Goal: Task Accomplishment & Management: Manage account settings

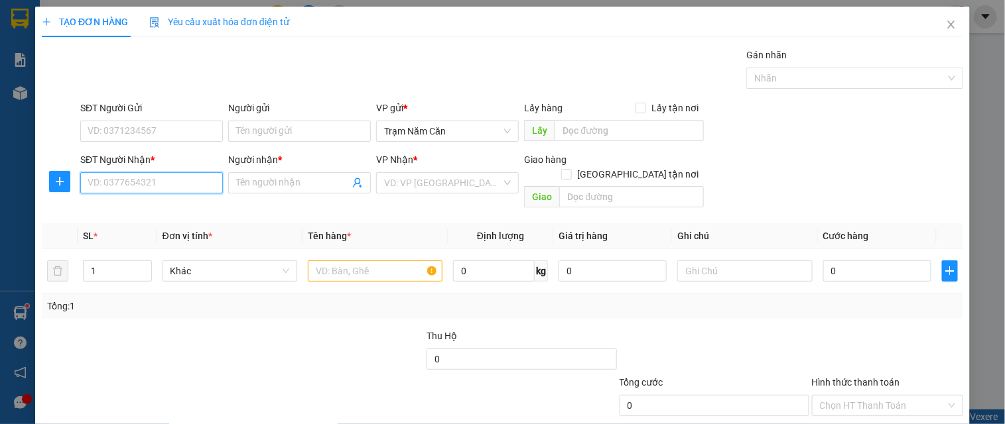
click at [166, 180] on input "SĐT Người Nhận *" at bounding box center [151, 182] width 143 height 21
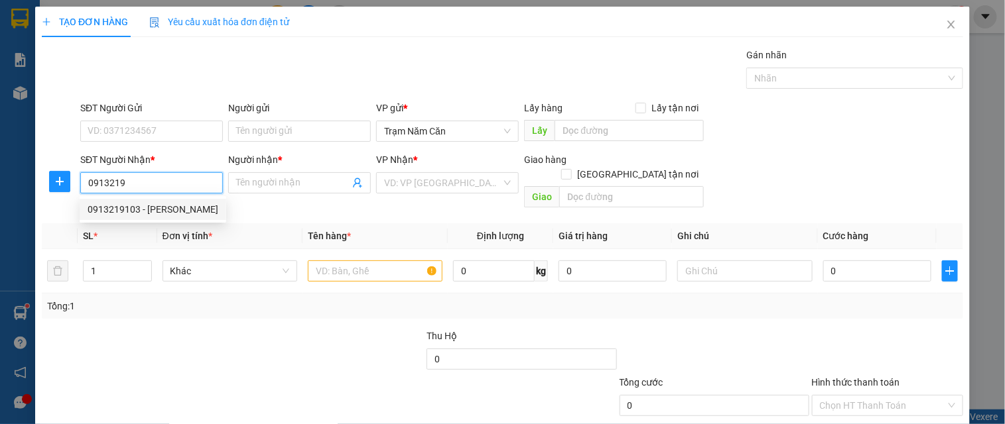
click at [175, 204] on div "0913219103 - [PERSON_NAME]" at bounding box center [153, 209] width 131 height 15
type input "0913219103"
type input "TUẤN ANH"
type input "40.000"
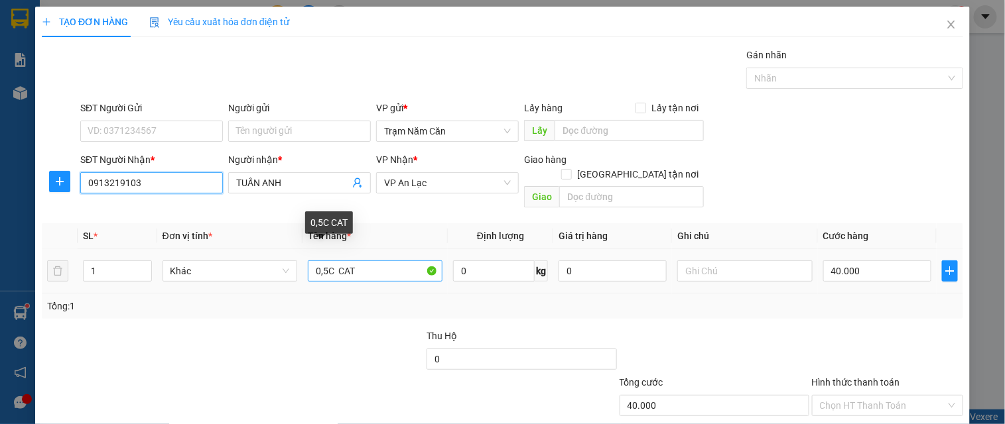
type input "0913219103"
click at [393, 261] on input "0,5C CAT" at bounding box center [375, 271] width 135 height 21
type input "0"
type input "1C"
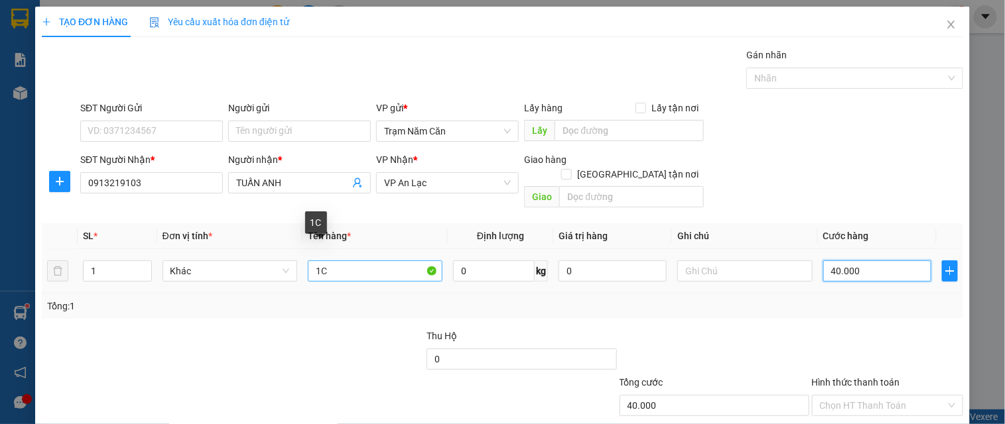
type input "0"
type input "008"
type input "8"
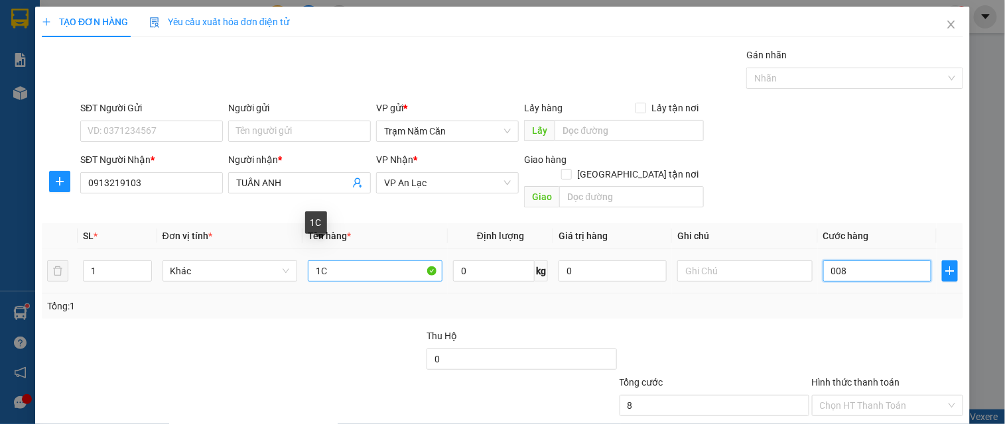
type input "80"
type input "0.080"
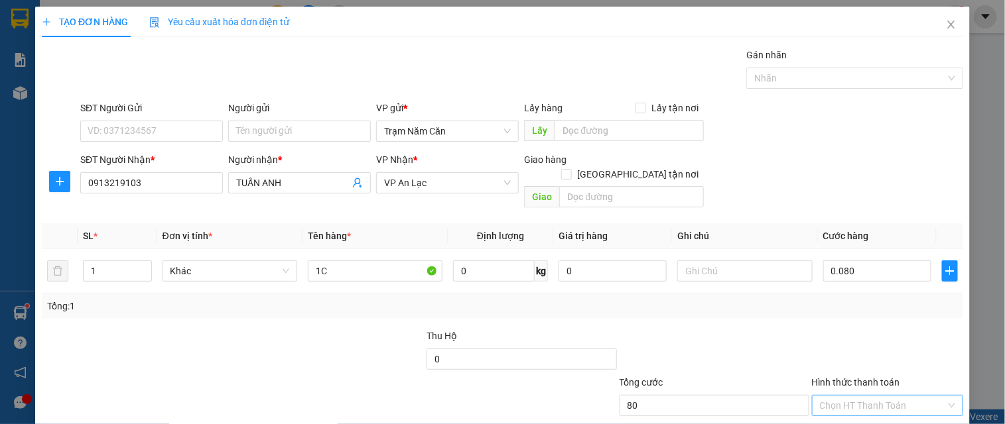
click at [862, 396] on input "Hình thức thanh toán" at bounding box center [883, 406] width 126 height 20
type input "80.000"
click at [858, 361] on div "Tại văn phòng" at bounding box center [879, 364] width 134 height 15
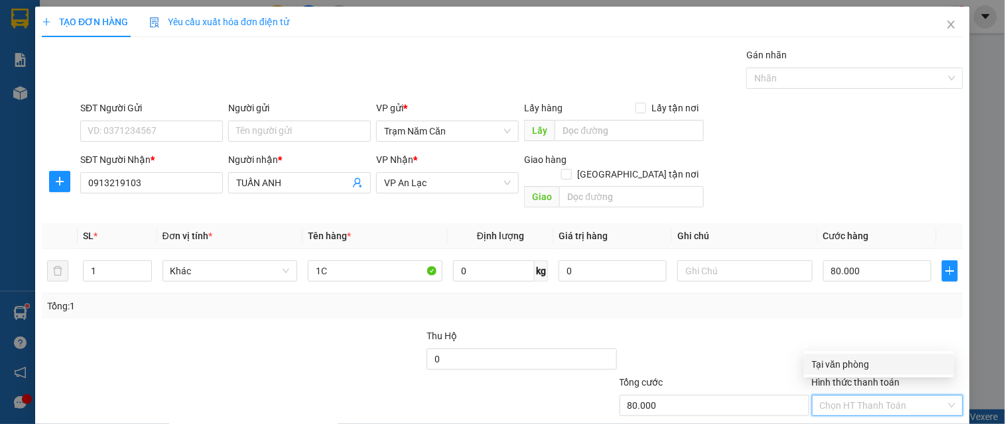
type input "0"
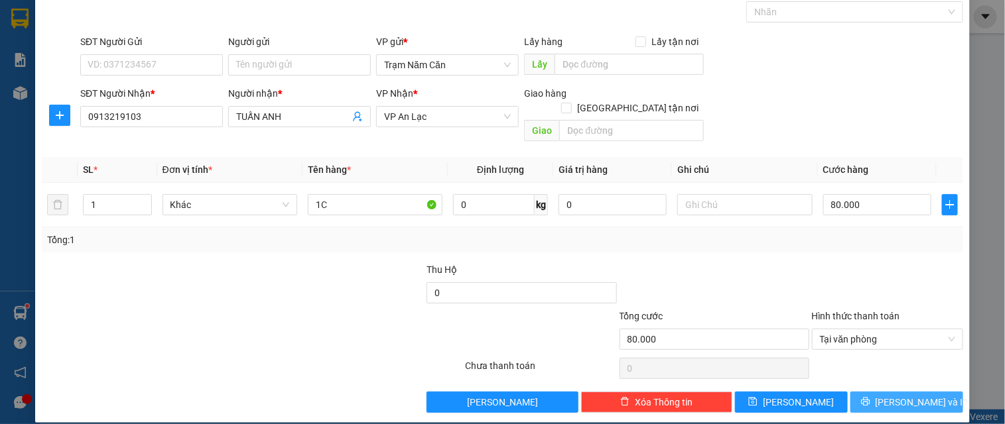
click at [869, 392] on button "[PERSON_NAME] và In" at bounding box center [906, 402] width 113 height 21
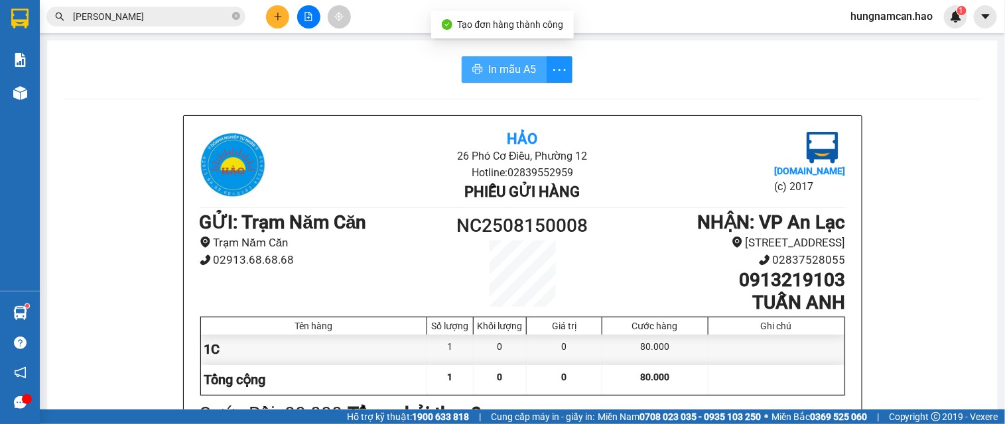
click at [505, 60] on button "In mẫu A5" at bounding box center [504, 69] width 85 height 27
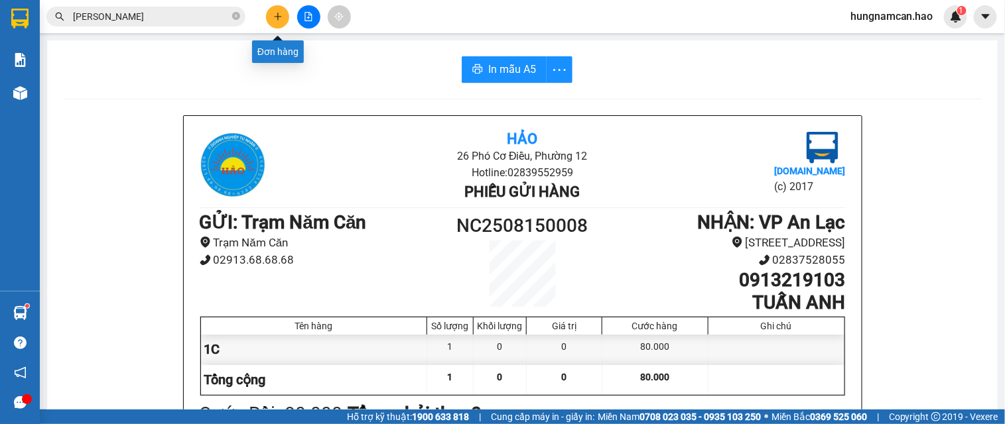
click at [277, 21] on icon "plus" at bounding box center [277, 16] width 9 height 9
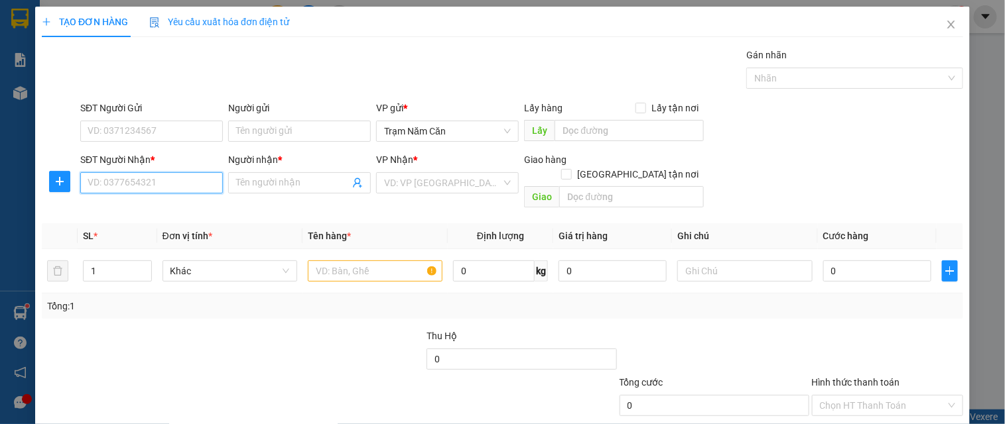
click at [133, 186] on input "SĐT Người Nhận *" at bounding box center [151, 182] width 143 height 21
click at [164, 201] on div "0938125510 - ANH KIỆN" at bounding box center [150, 209] width 141 height 21
type input "0938125510"
type input "ANH KIỆN"
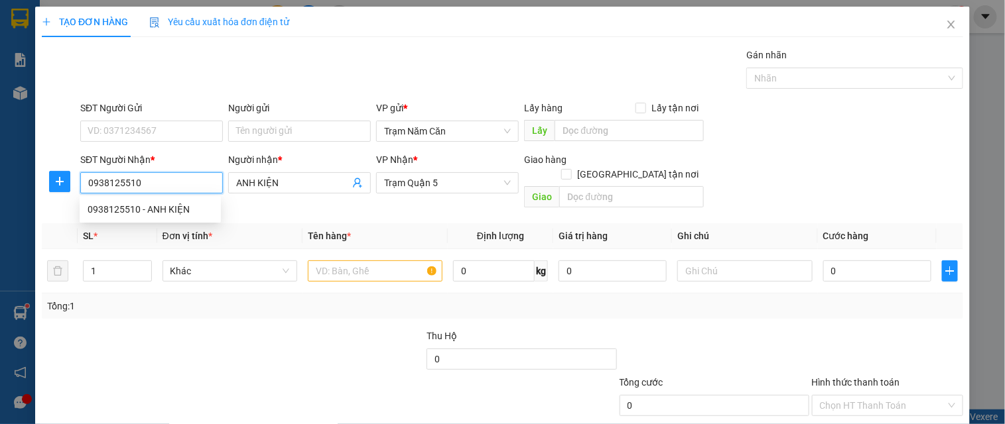
type input "50.000"
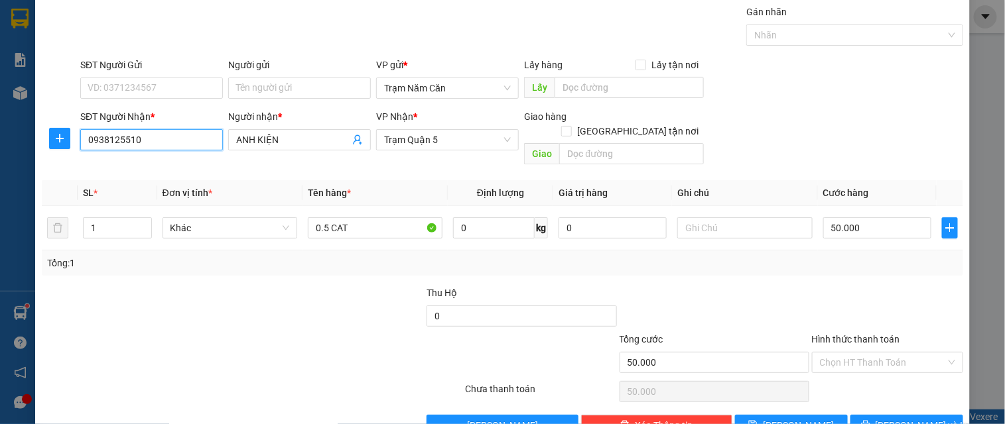
scroll to position [66, 0]
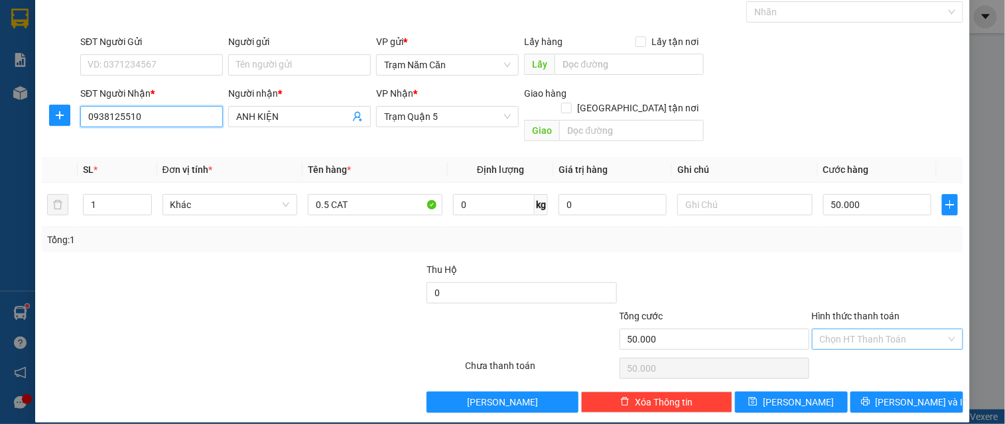
type input "0938125510"
click at [853, 330] on input "Hình thức thanh toán" at bounding box center [883, 340] width 126 height 20
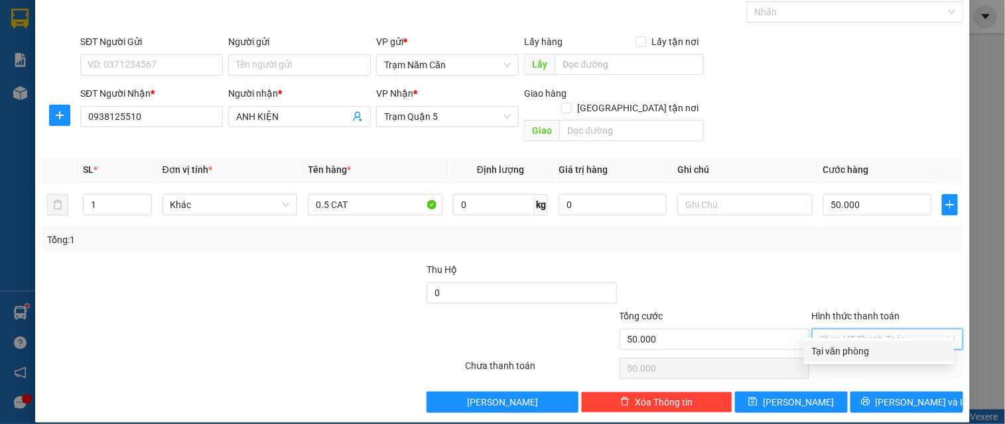
click at [850, 349] on div "Tại văn phòng" at bounding box center [879, 351] width 134 height 15
type input "50.000"
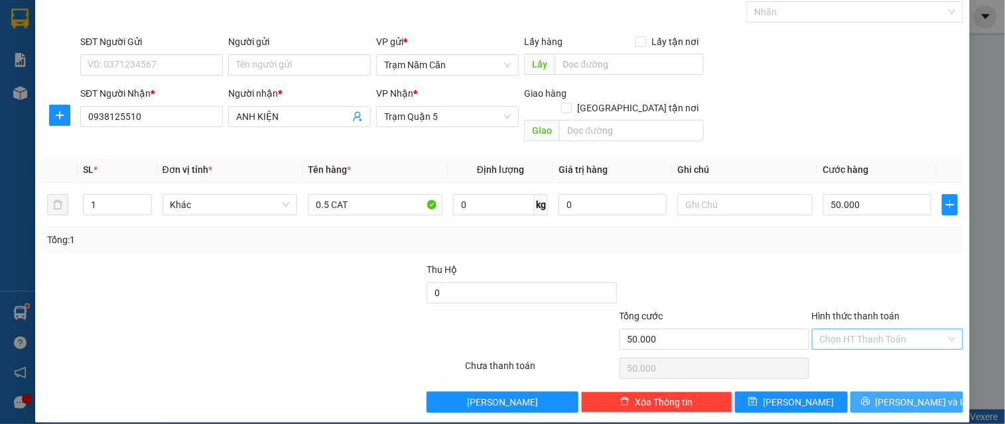
drag, startPoint x: 914, startPoint y: 381, endPoint x: 670, endPoint y: 268, distance: 268.8
click at [913, 395] on span "[PERSON_NAME] và In" at bounding box center [921, 402] width 93 height 15
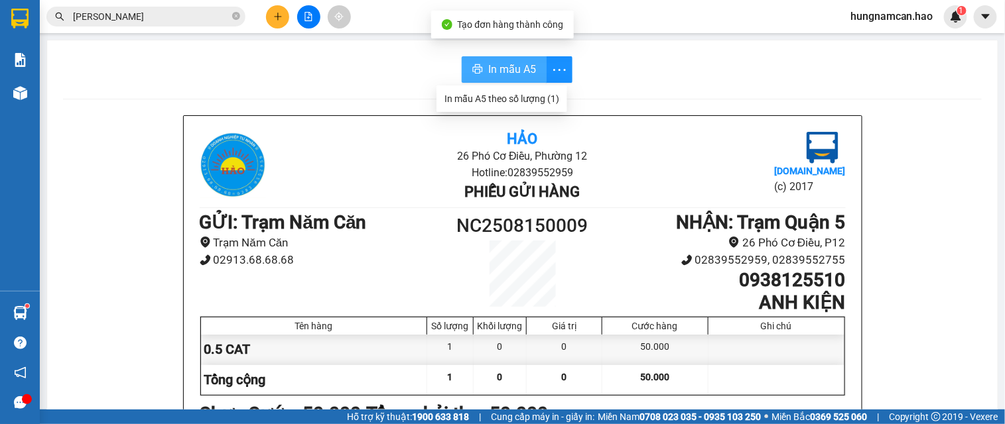
click at [514, 75] on span "In mẫu A5" at bounding box center [512, 69] width 48 height 17
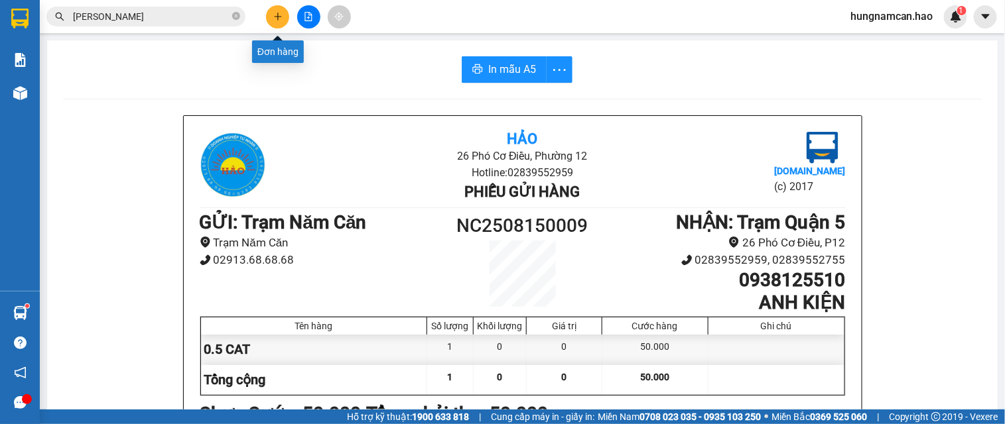
click at [286, 11] on button at bounding box center [277, 16] width 23 height 23
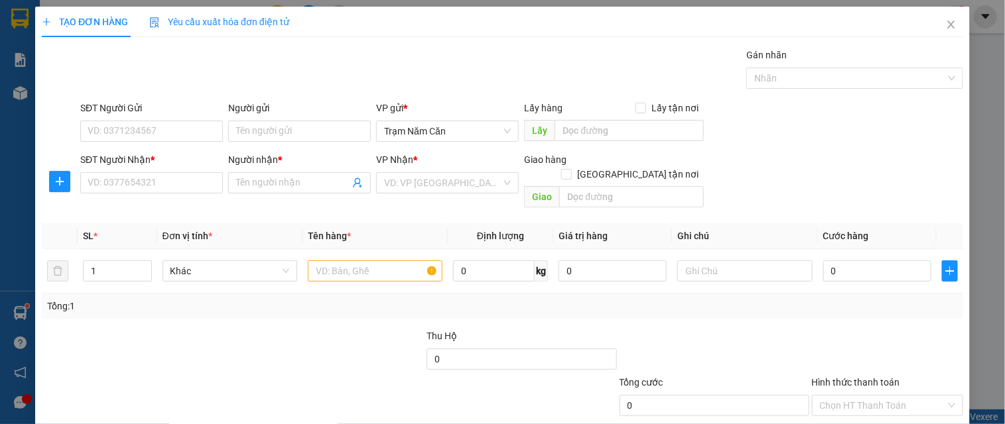
drag, startPoint x: 289, startPoint y: 61, endPoint x: 207, endPoint y: 1, distance: 102.0
click at [286, 61] on div "Gán nhãn Nhãn" at bounding box center [522, 71] width 888 height 46
click at [137, 188] on input "SĐT Người Nhận *" at bounding box center [151, 182] width 143 height 21
drag, startPoint x: 942, startPoint y: 27, endPoint x: 901, endPoint y: 38, distance: 43.4
click at [946, 27] on icon "close" at bounding box center [951, 24] width 11 height 11
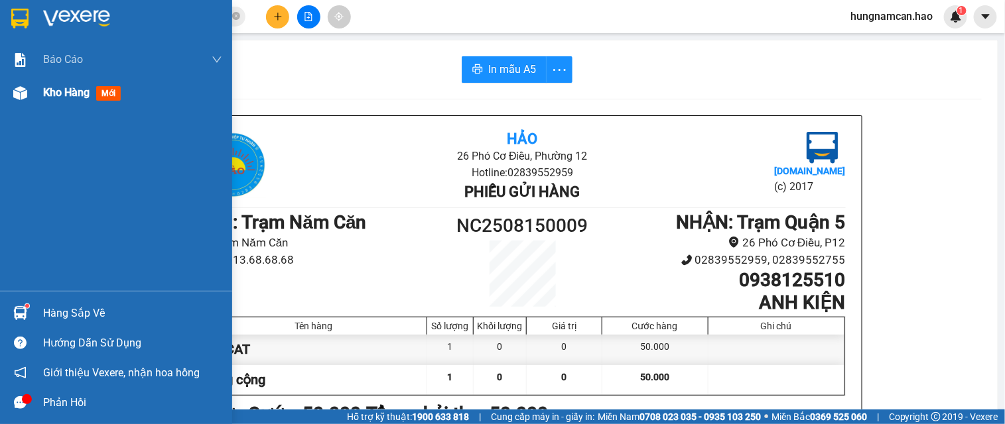
click at [7, 95] on div "Kho hàng mới" at bounding box center [116, 92] width 232 height 33
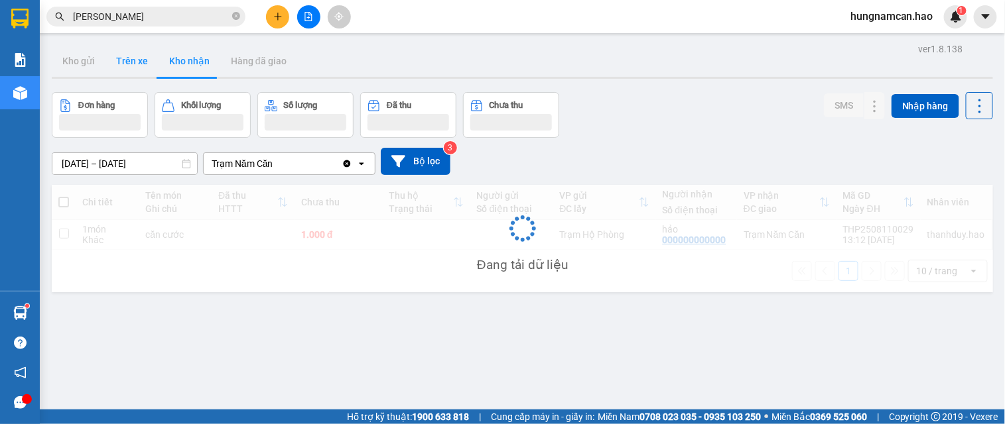
click at [127, 70] on button "Trên xe" at bounding box center [131, 61] width 53 height 32
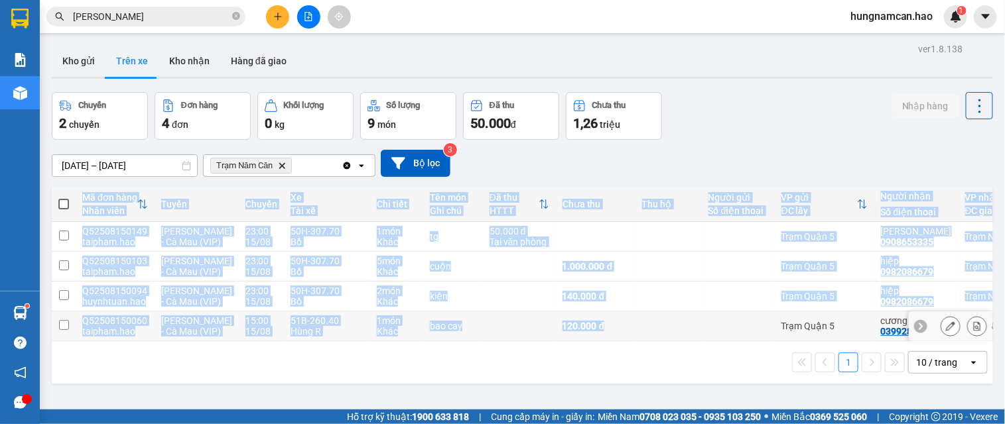
drag, startPoint x: 720, startPoint y: 383, endPoint x: 912, endPoint y: 352, distance: 194.8
click at [910, 342] on tr "Q52508150060 taipham.[PERSON_NAME] (VIP) 15:00 [DATE] 51B-260.40 Hùng R 1 món K…" at bounding box center [579, 327] width 1054 height 30
checkbox input "true"
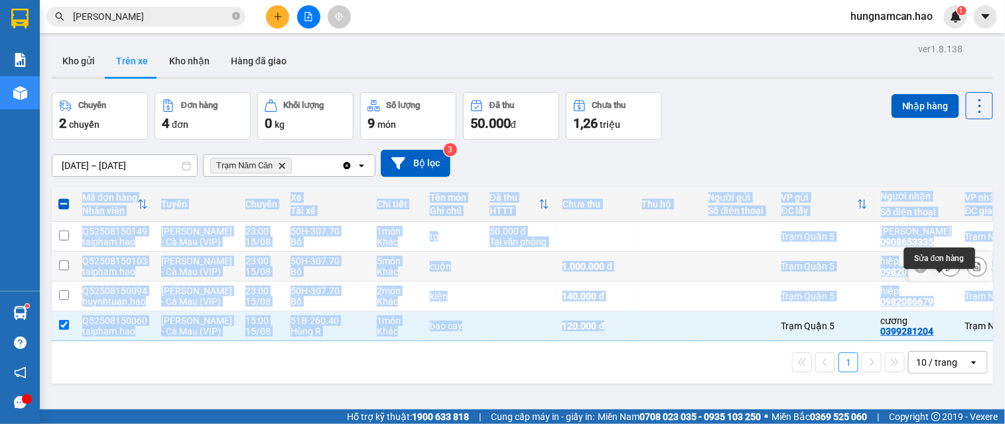
click at [946, 271] on icon at bounding box center [950, 266] width 9 height 9
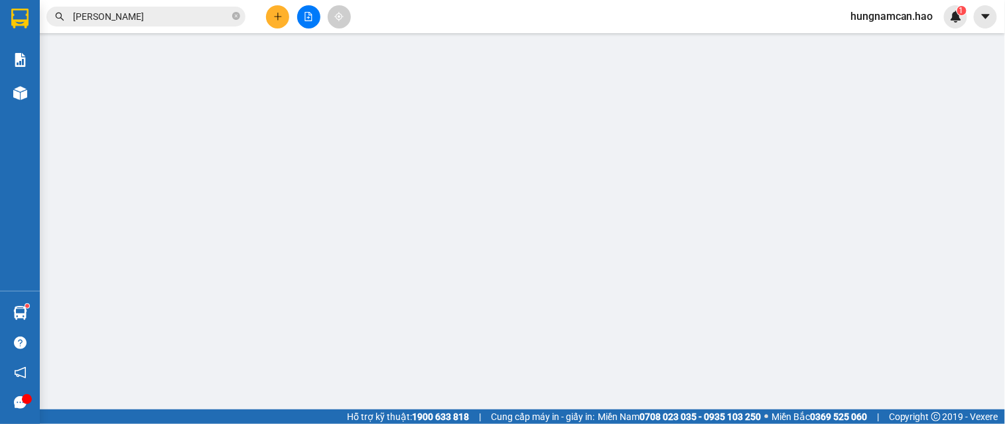
type input "0982086679"
type input "hiệp"
type input "1.000.000"
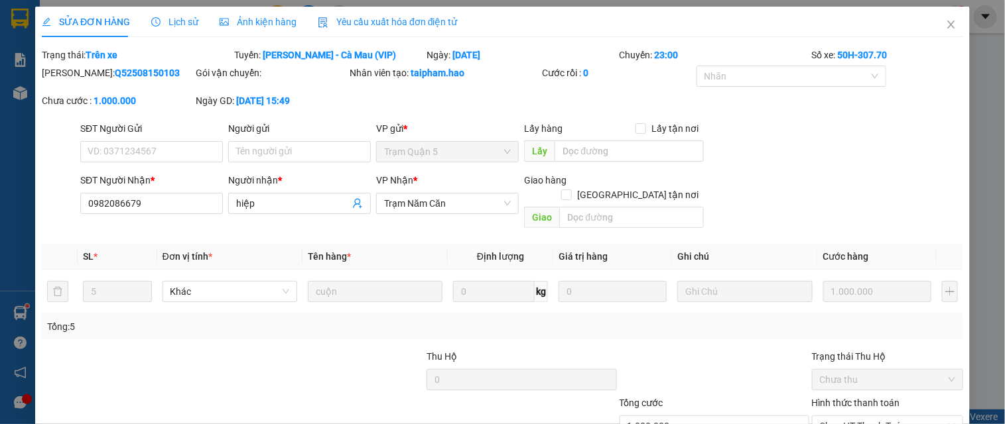
click at [241, 18] on span "Ảnh kiện hàng" at bounding box center [257, 22] width 77 height 11
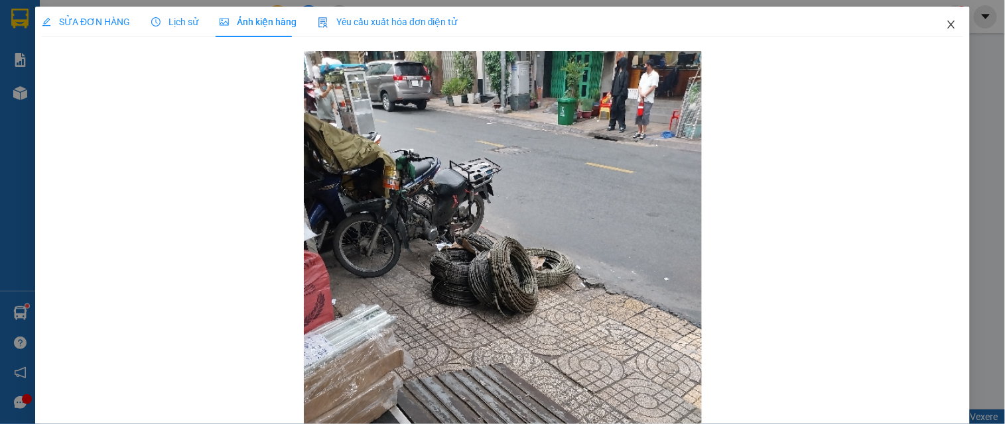
click at [946, 25] on icon "close" at bounding box center [951, 24] width 11 height 11
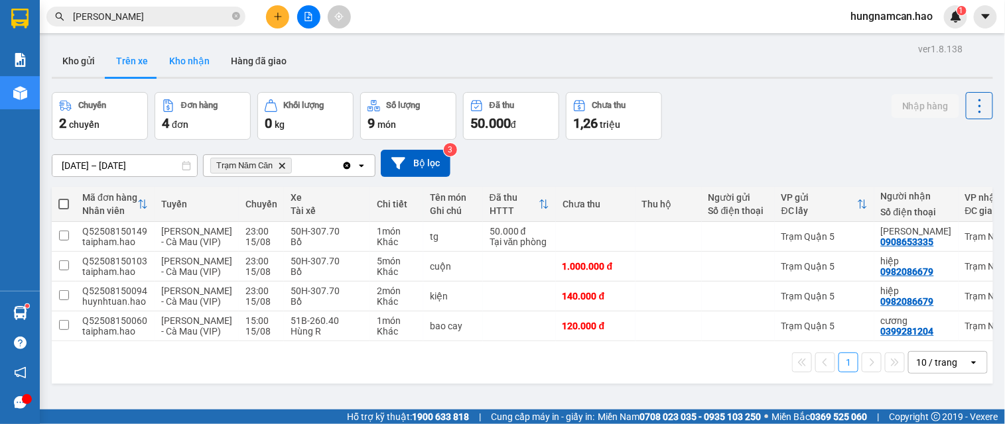
click at [200, 57] on button "Kho nhận" at bounding box center [189, 61] width 62 height 32
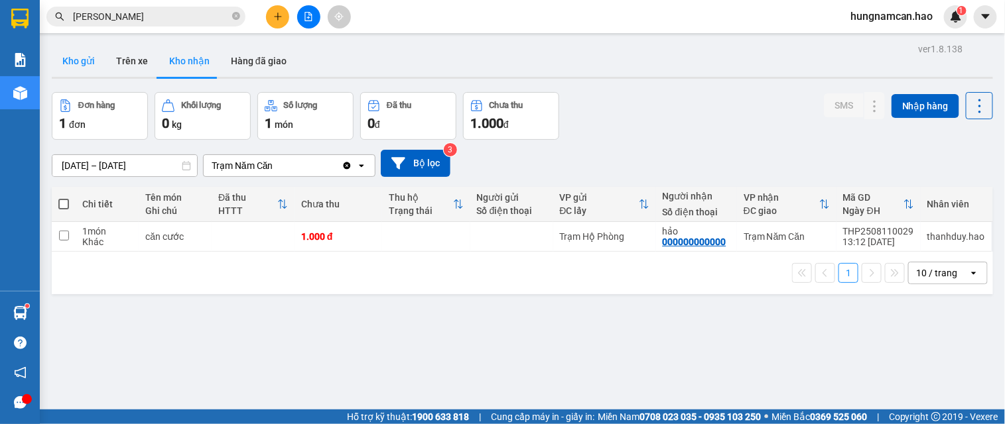
click at [80, 69] on button "Kho gửi" at bounding box center [79, 61] width 54 height 32
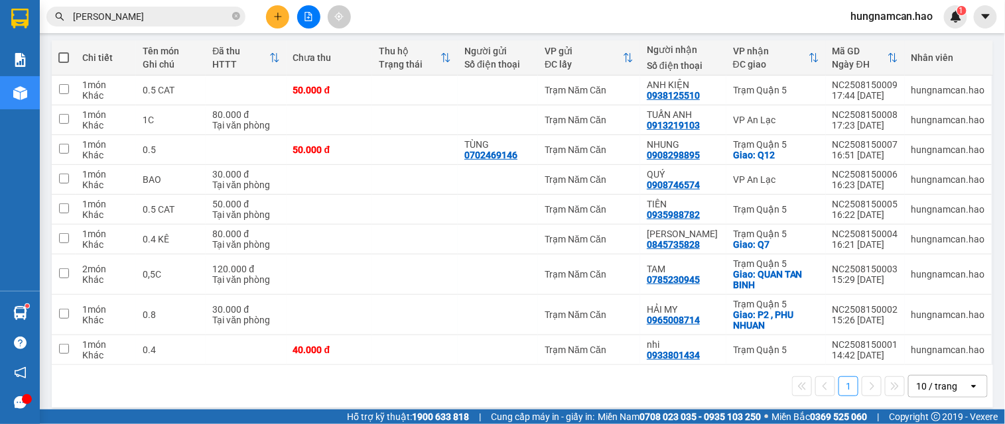
scroll to position [157, 0]
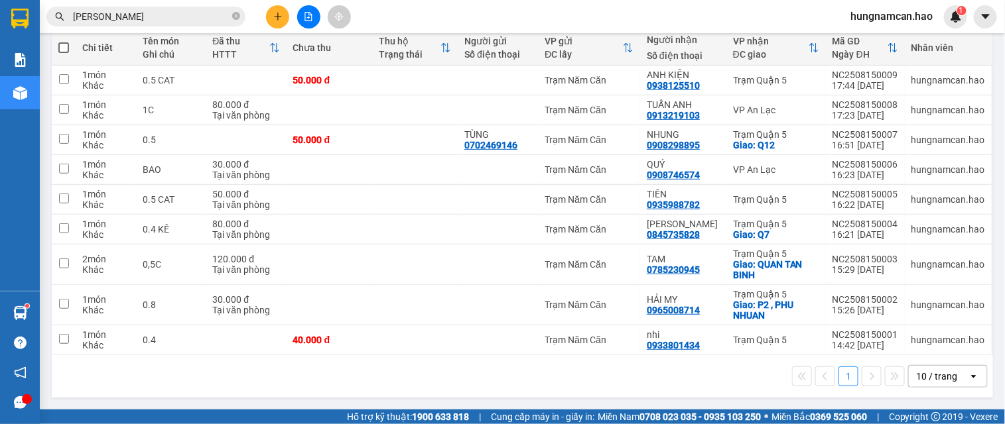
click at [271, 19] on button at bounding box center [277, 16] width 23 height 23
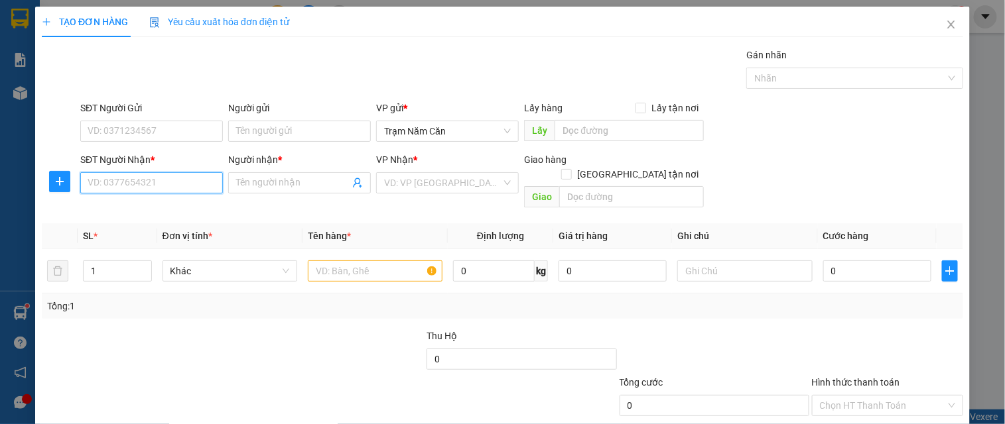
click at [176, 184] on input "SĐT Người Nhận *" at bounding box center [151, 182] width 143 height 21
click at [159, 213] on div "0907851494 - THU" at bounding box center [150, 209] width 125 height 15
type input "0907851494"
type input "THU"
type input "40.000"
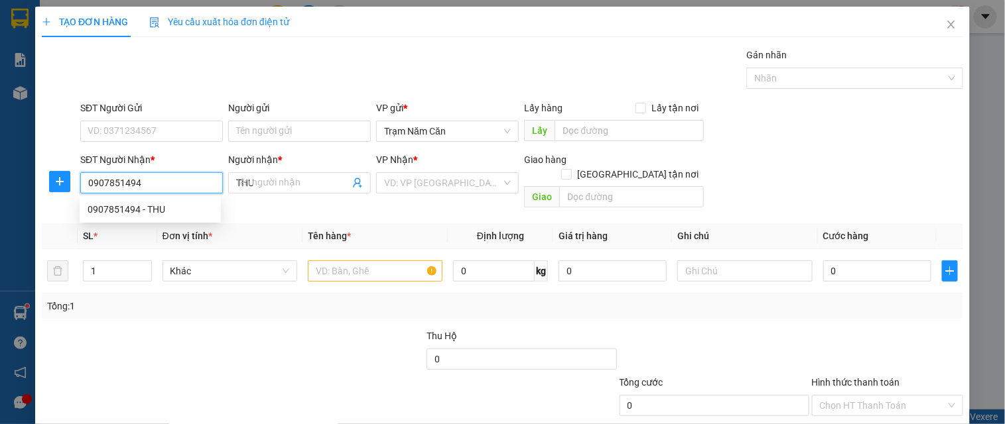
type input "40.000"
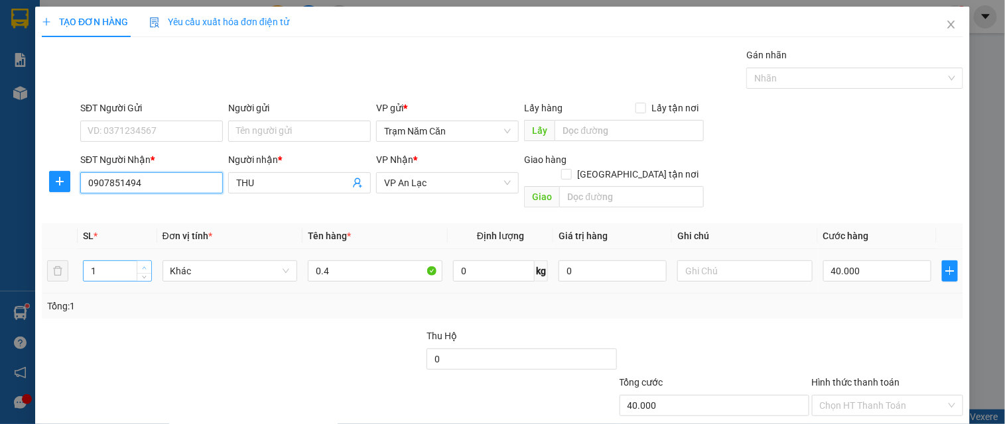
type input "0907851494"
click at [147, 264] on span "up" at bounding box center [145, 268] width 8 height 8
type input "3"
click at [147, 264] on span "up" at bounding box center [145, 268] width 8 height 8
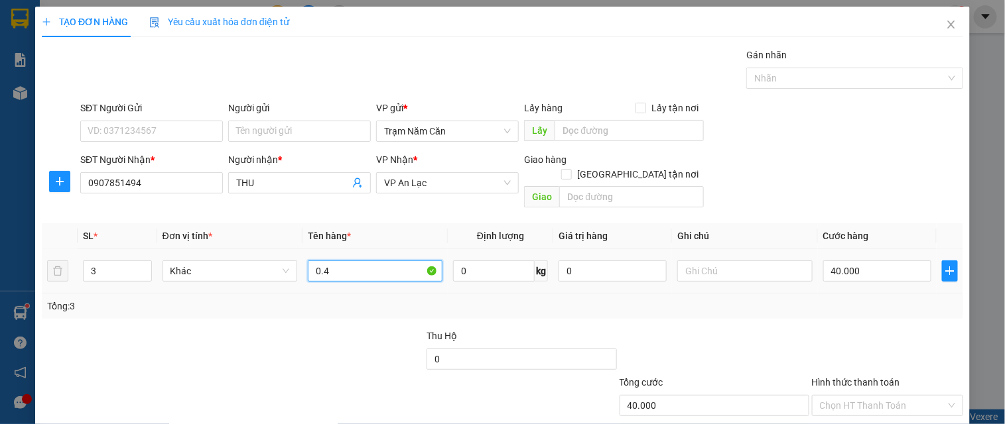
click at [363, 261] on input "0.4" at bounding box center [375, 271] width 135 height 21
type input "0.4 0,5 1 XE"
click at [874, 263] on input "40.000" at bounding box center [877, 271] width 108 height 21
type input "0"
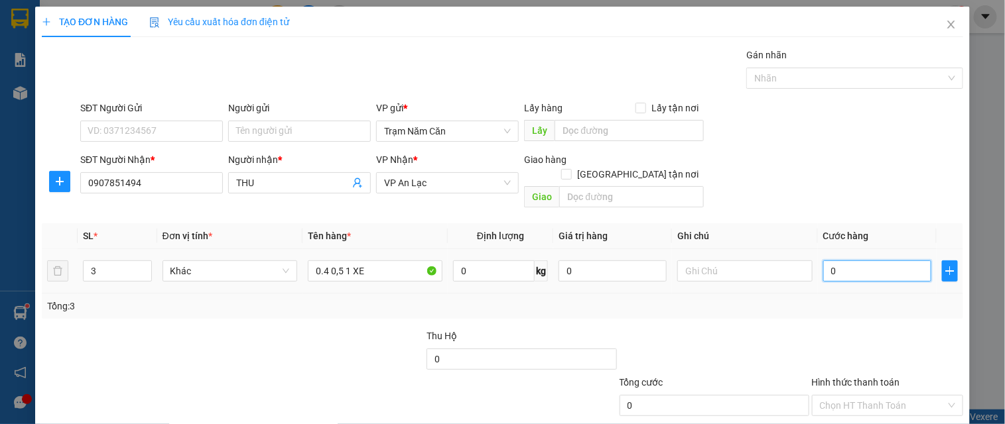
type input "004"
type input "4"
type input "45"
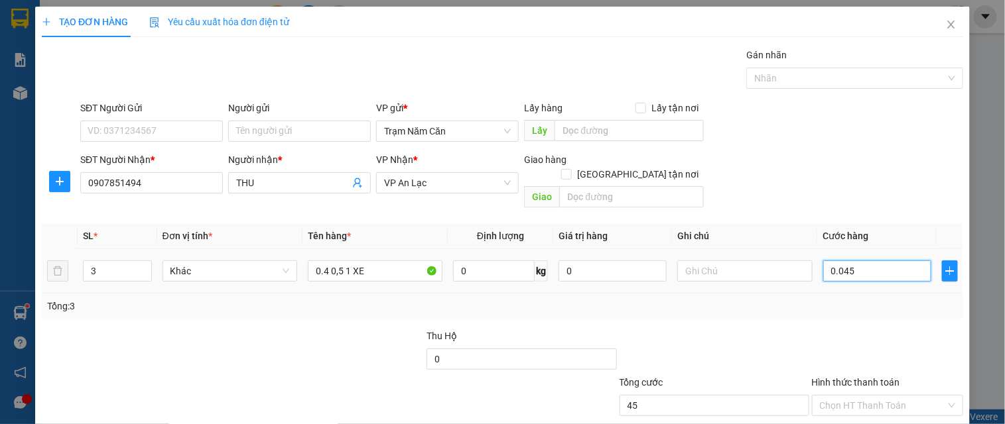
type input "00.450"
type input "450"
type input "00.450"
click at [866, 308] on div "Transit Pickup Surcharge Ids Transit Deliver Surcharge Ids Transit Deliver Surc…" at bounding box center [502, 264] width 921 height 432
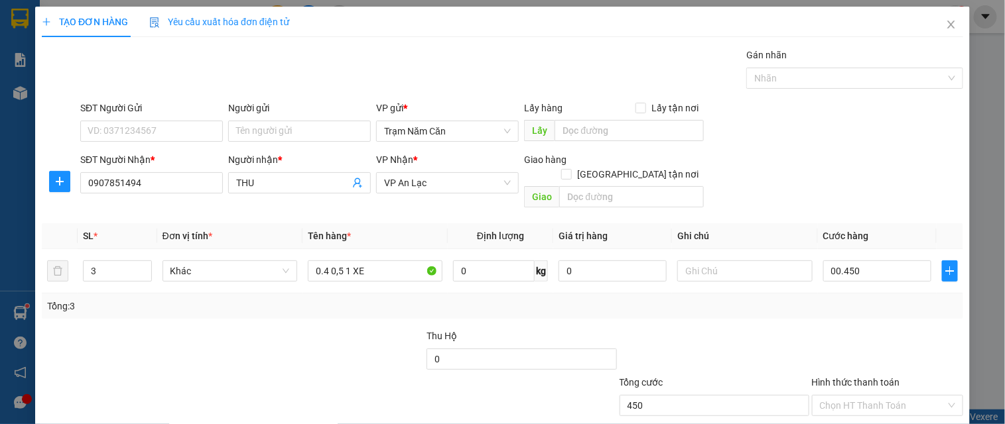
type input "450.000"
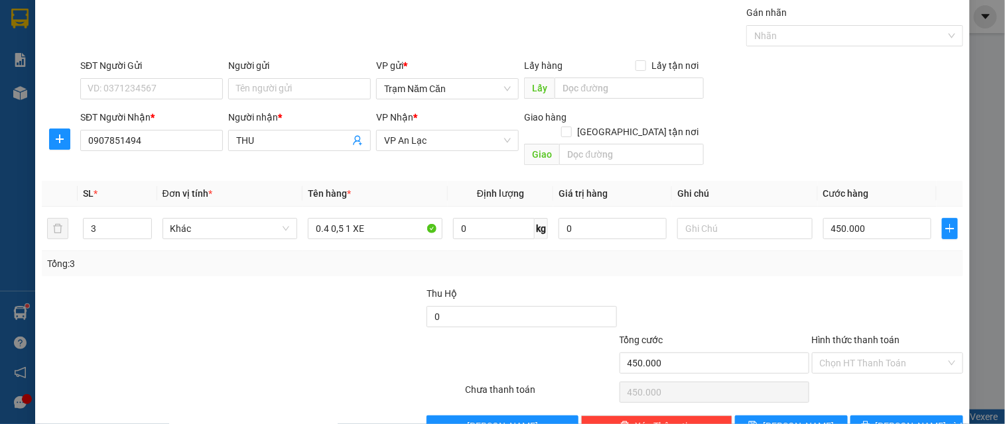
scroll to position [66, 0]
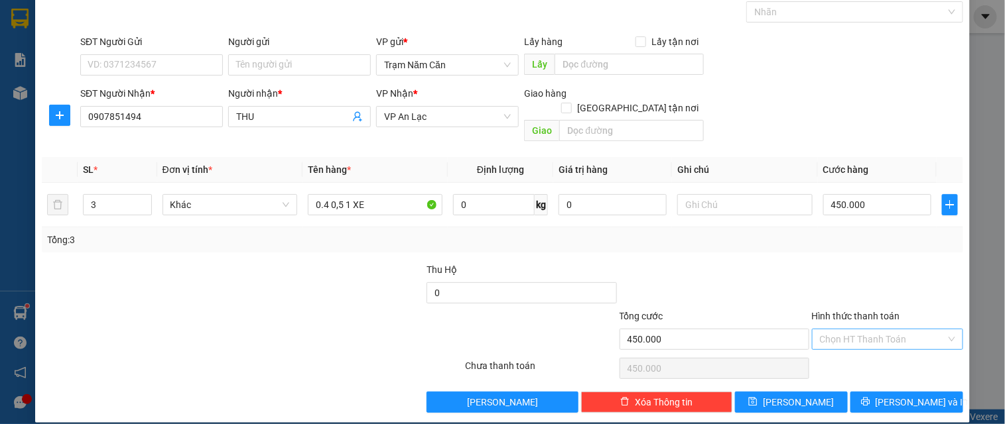
click at [865, 330] on input "Hình thức thanh toán" at bounding box center [883, 340] width 126 height 20
click at [869, 354] on div "Tại văn phòng" at bounding box center [879, 351] width 134 height 15
type input "0"
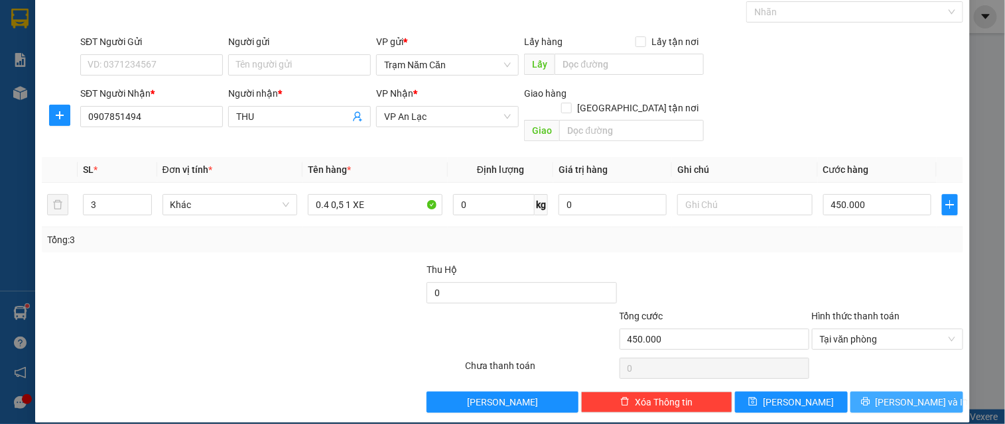
click at [872, 392] on button "[PERSON_NAME] và In" at bounding box center [906, 402] width 113 height 21
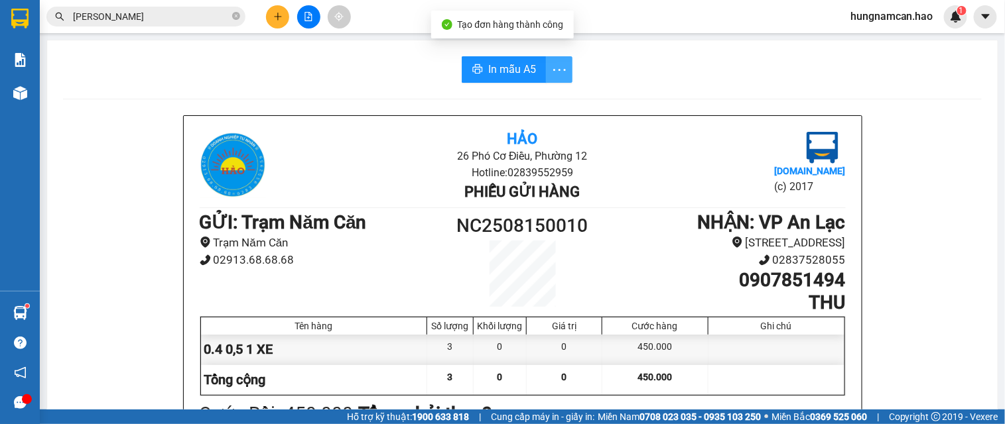
click at [551, 71] on icon "more" at bounding box center [559, 70] width 17 height 17
click at [544, 97] on div "In mẫu A5 theo số lượng (3)" at bounding box center [501, 99] width 115 height 15
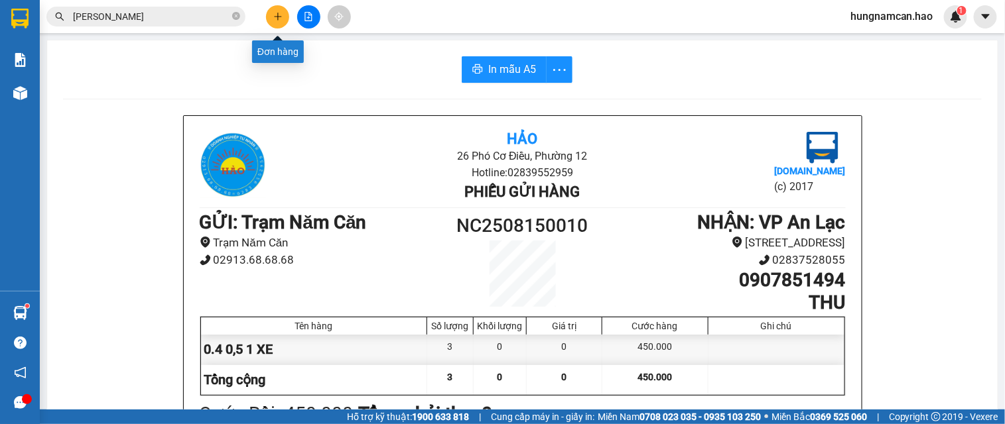
click at [280, 18] on icon "plus" at bounding box center [277, 16] width 9 height 9
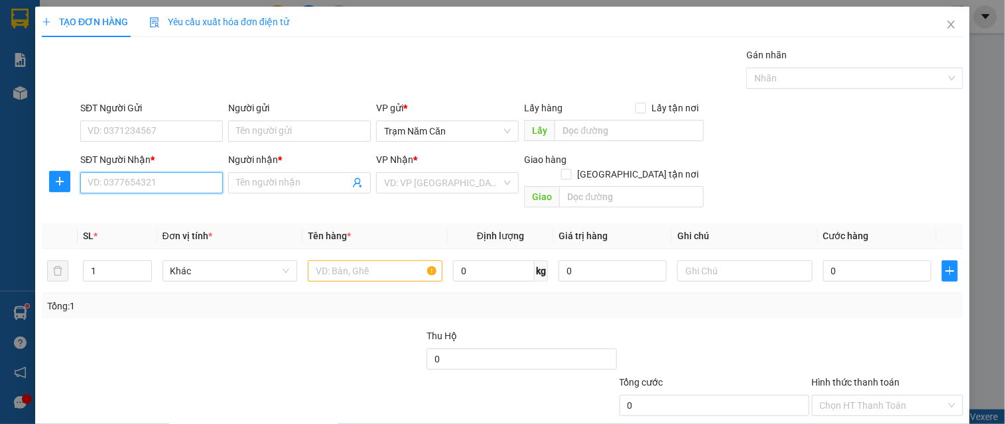
click at [149, 182] on input "SĐT Người Nhận *" at bounding box center [151, 182] width 143 height 21
click at [184, 204] on div "0813701703 - QUANG" at bounding box center [150, 209] width 125 height 15
type input "0813701703"
type input "QUANG"
type input "60.000"
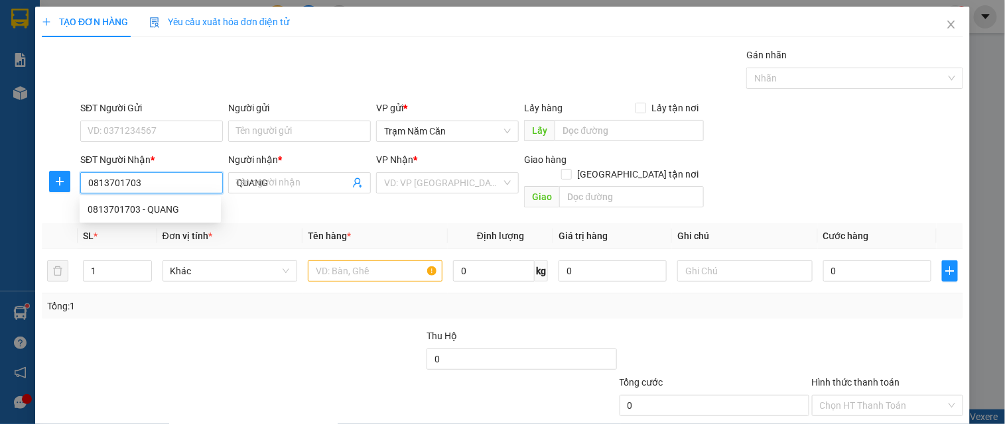
type input "60.000"
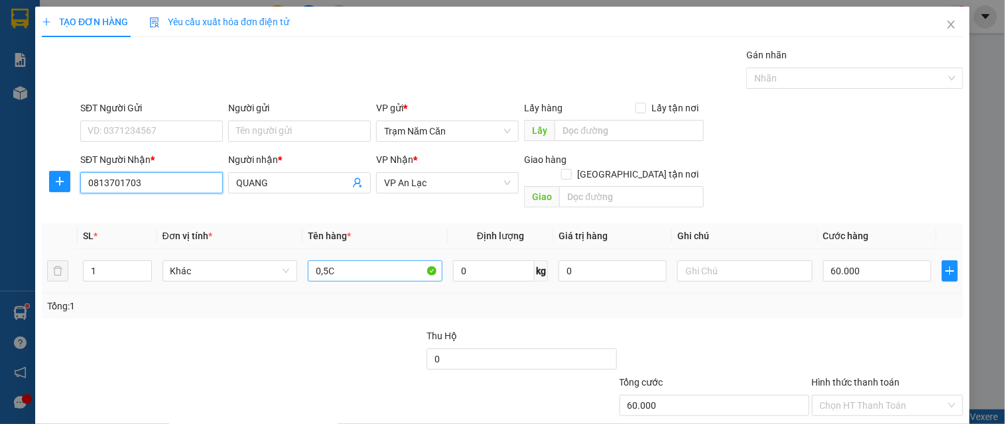
type input "0813701703"
click at [380, 261] on input "0,5C" at bounding box center [375, 271] width 135 height 21
type input "0,5C AT"
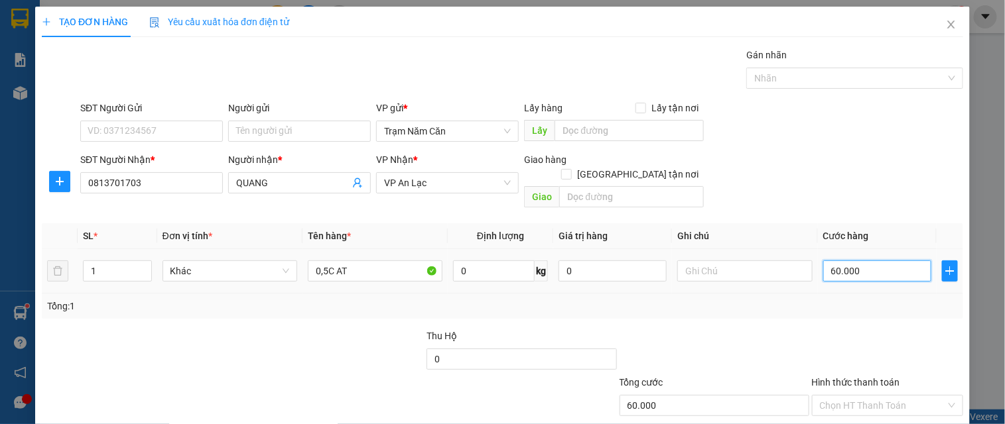
click at [864, 261] on input "60.000" at bounding box center [877, 271] width 108 height 21
type input "0"
type input "005"
type input "5"
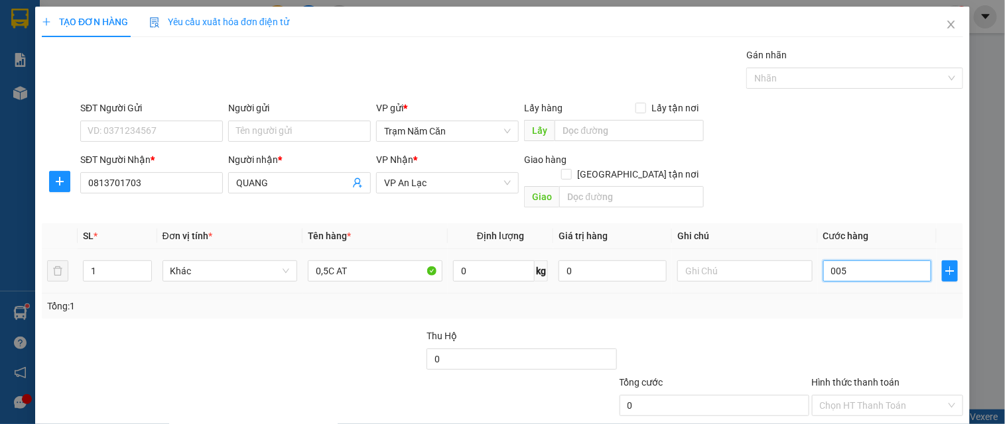
type input "5"
type input "50"
type input "0.050"
type input "50.000"
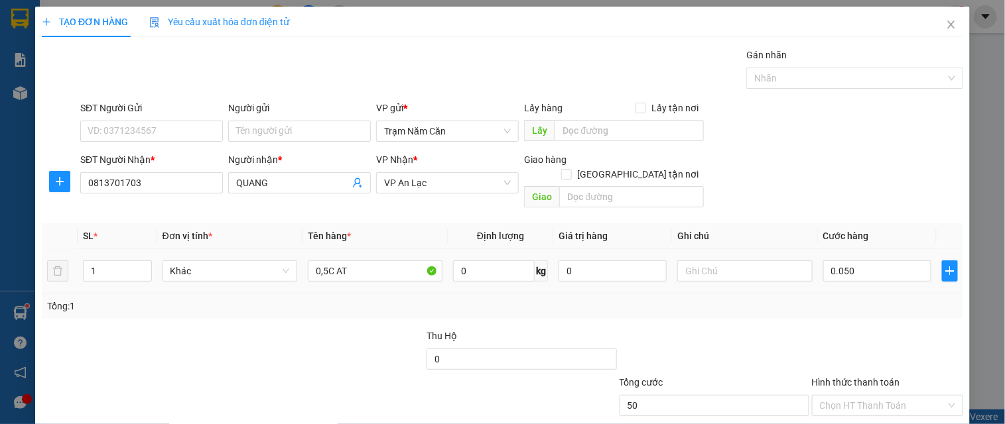
type input "50.000"
click at [843, 329] on div at bounding box center [887, 352] width 154 height 46
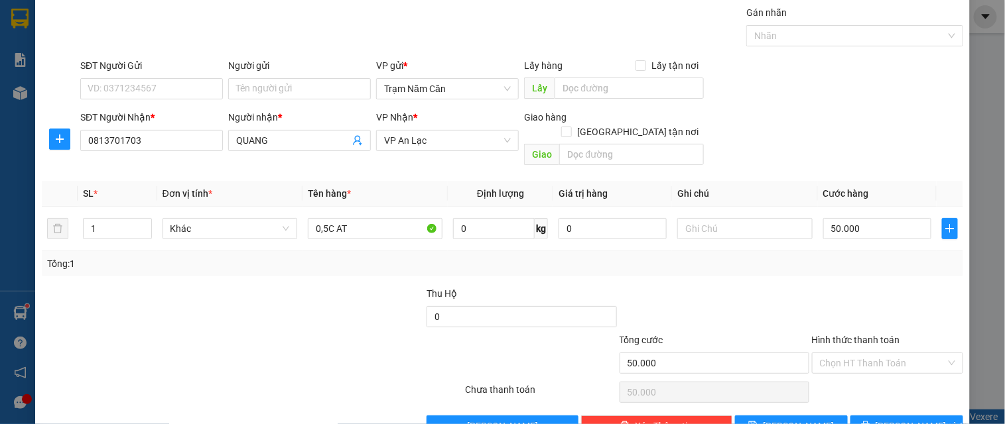
scroll to position [66, 0]
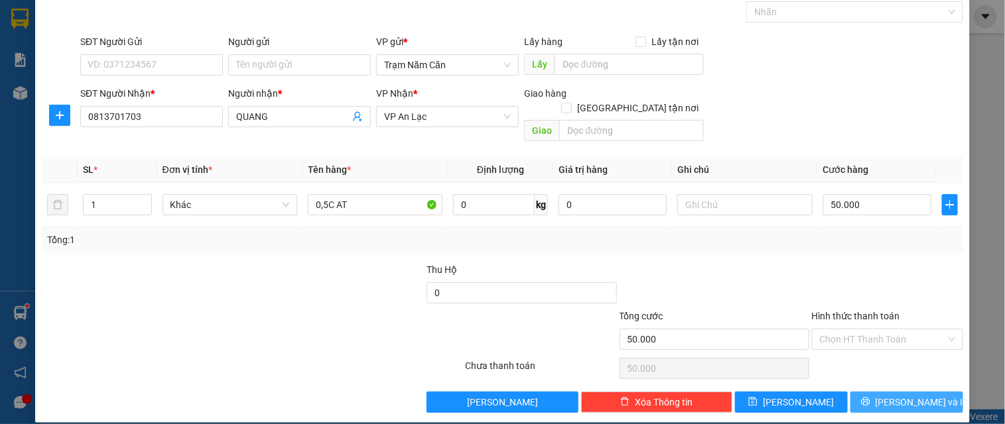
click at [863, 394] on button "[PERSON_NAME] và In" at bounding box center [906, 402] width 113 height 21
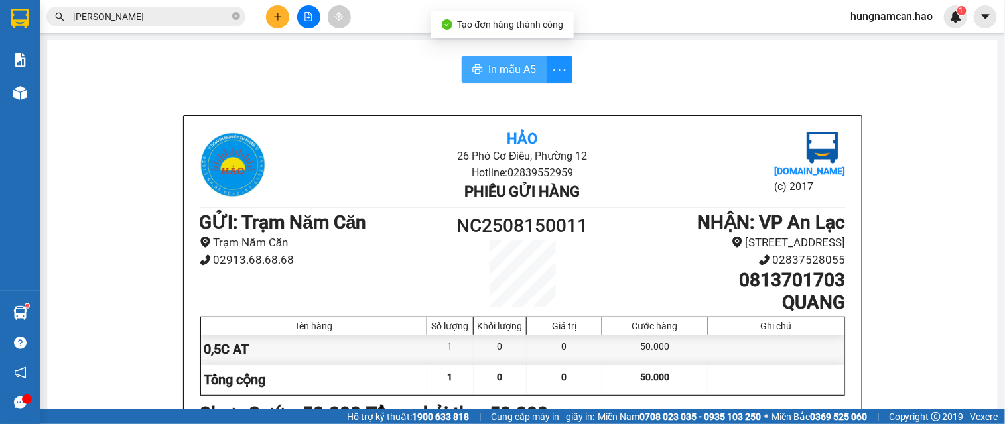
click at [495, 70] on span "In mẫu A5" at bounding box center [512, 69] width 48 height 17
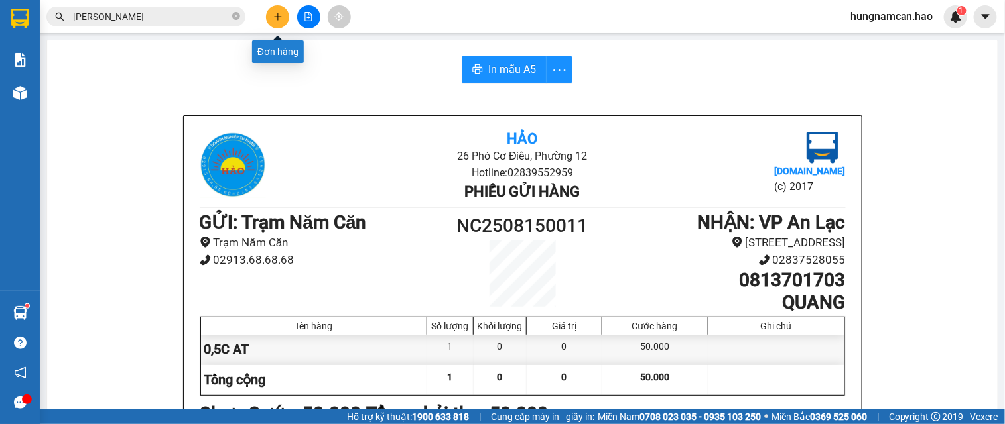
click at [285, 24] on button at bounding box center [277, 16] width 23 height 23
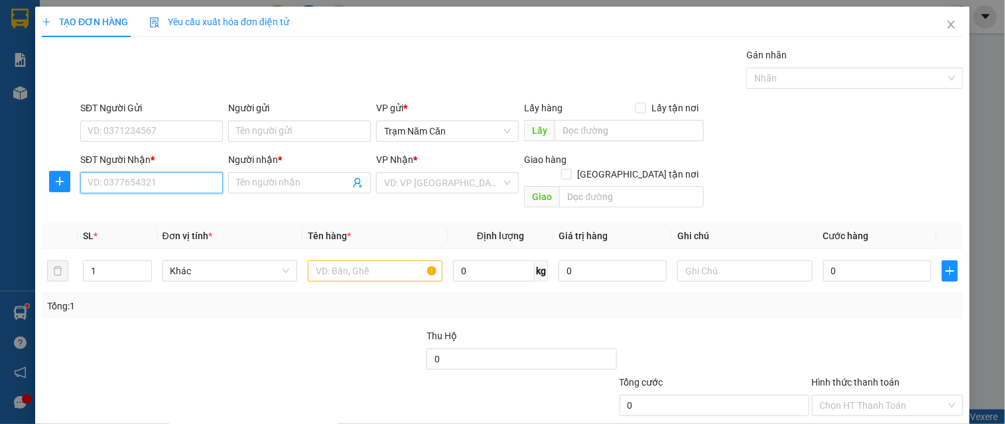
click at [100, 188] on input "SĐT Người Nhận *" at bounding box center [151, 182] width 143 height 21
type input "0944933449"
click at [168, 204] on div "0944933449 - Lợi" at bounding box center [150, 209] width 125 height 15
type input "Lợi"
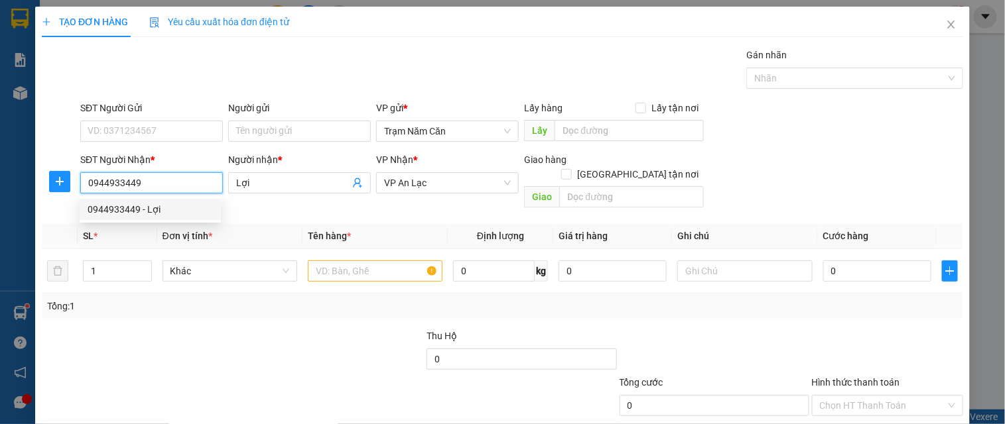
type input "40.000"
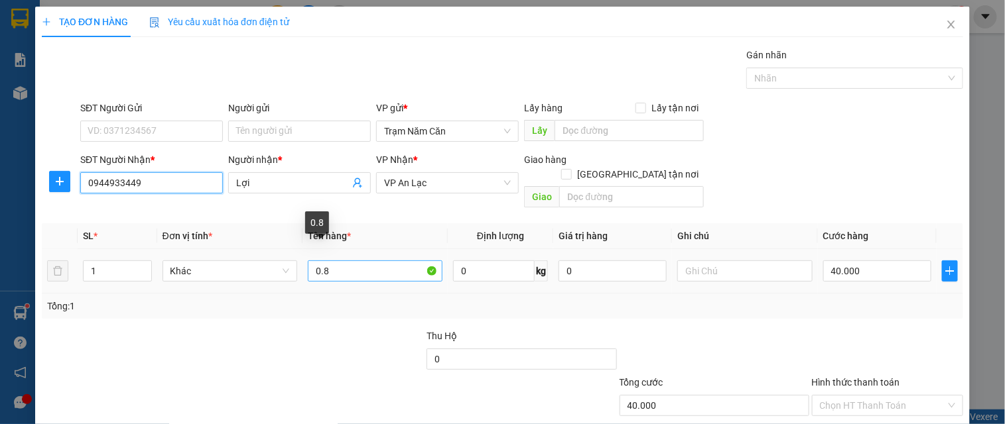
type input "0944933449"
click at [365, 261] on input "0.8" at bounding box center [375, 271] width 135 height 21
type input "0.5"
type input "0"
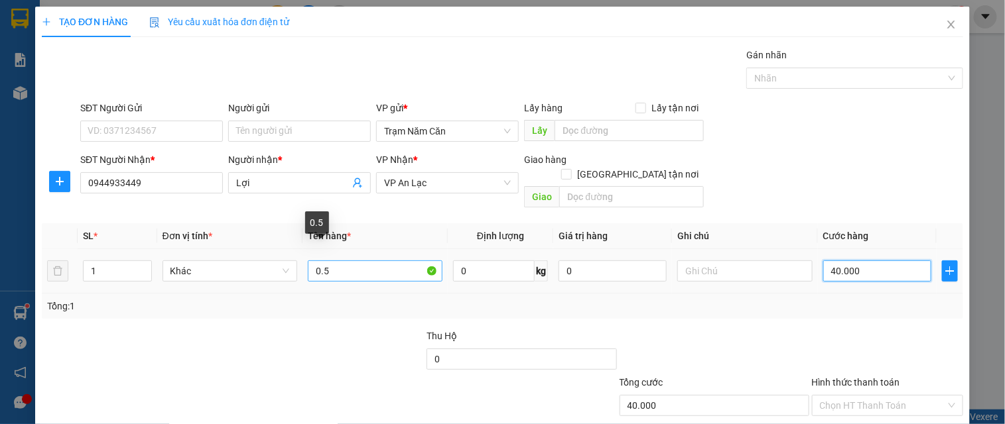
type input "0"
type input "6"
type input "006"
type input "60"
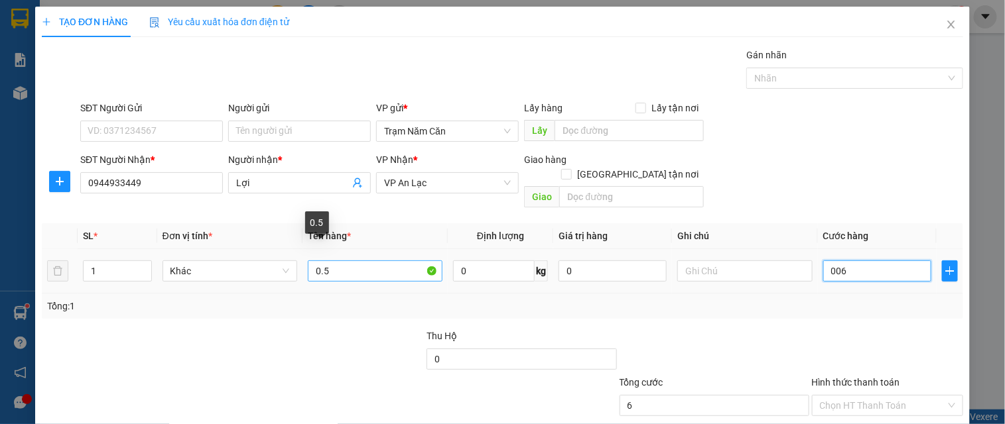
type input "60"
type input "0.060"
click at [911, 304] on div "Tổng: 1" at bounding box center [502, 306] width 921 height 25
type input "60.000"
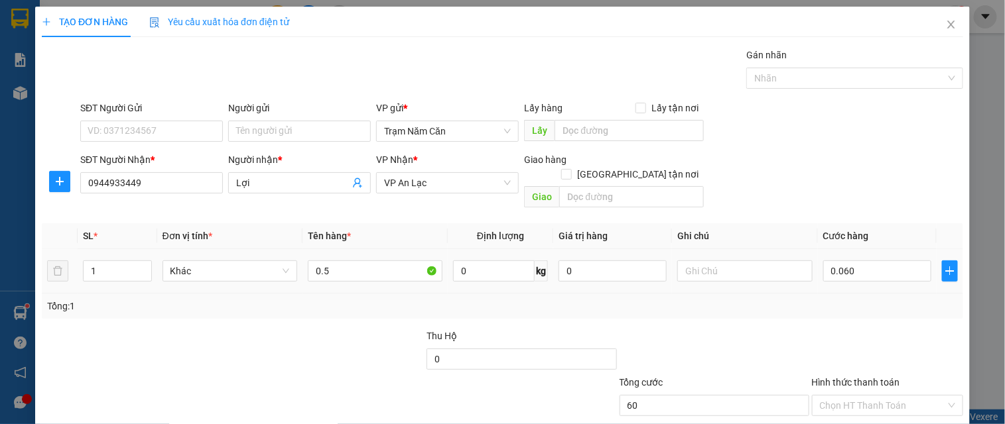
type input "60.000"
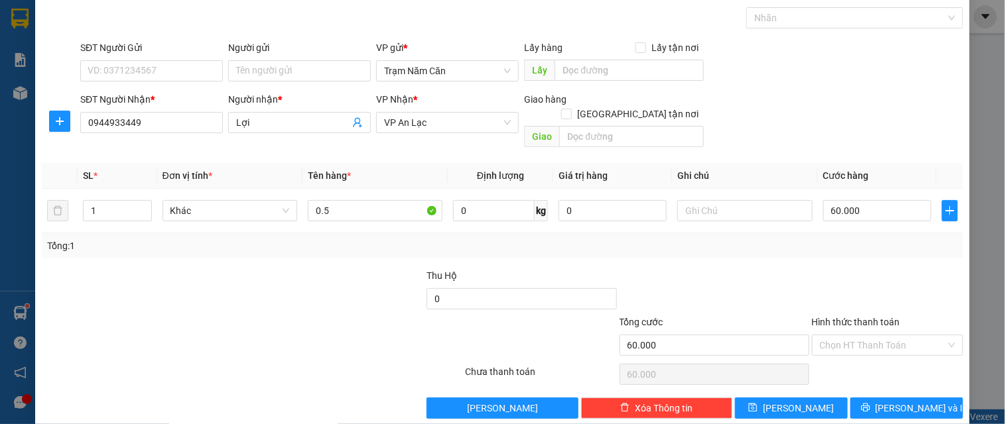
scroll to position [66, 0]
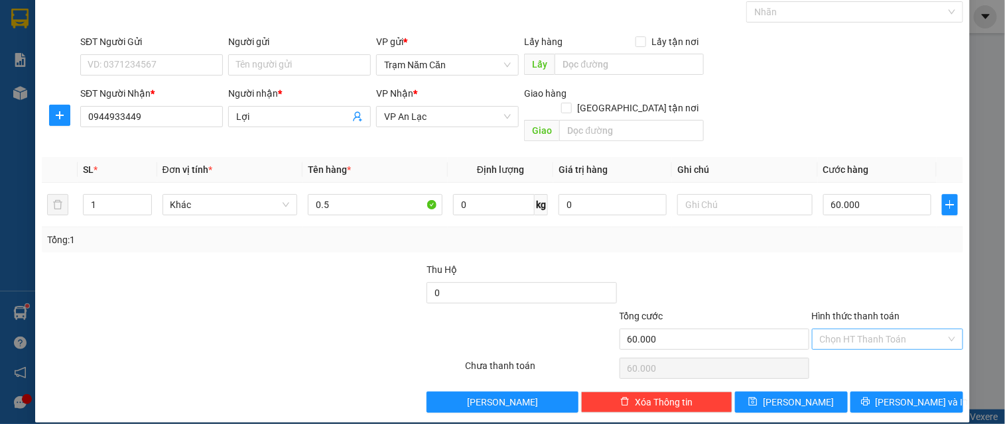
click at [881, 330] on input "Hình thức thanh toán" at bounding box center [883, 340] width 126 height 20
click at [869, 351] on div "Tại văn phòng" at bounding box center [879, 351] width 134 height 15
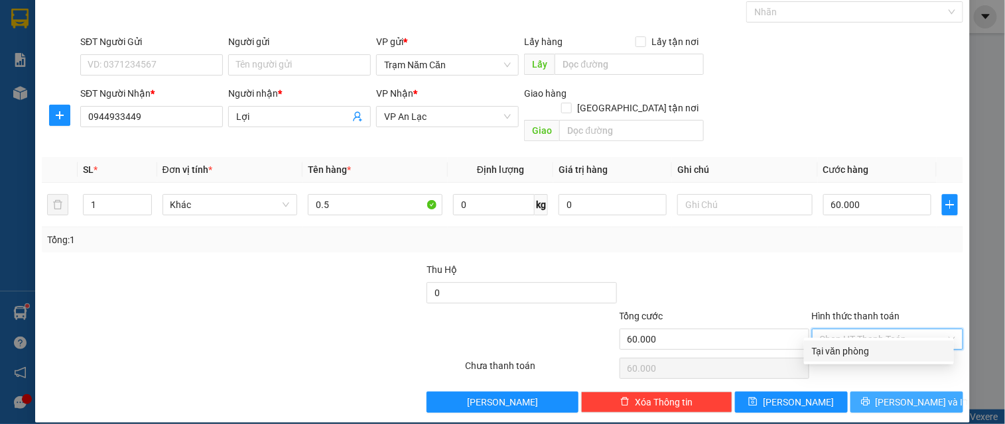
type input "0"
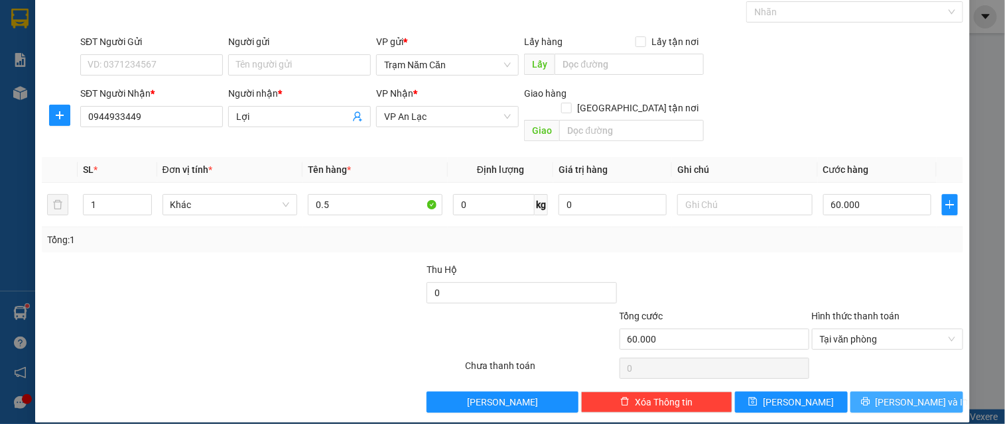
click at [870, 392] on button "[PERSON_NAME] và In" at bounding box center [906, 402] width 113 height 21
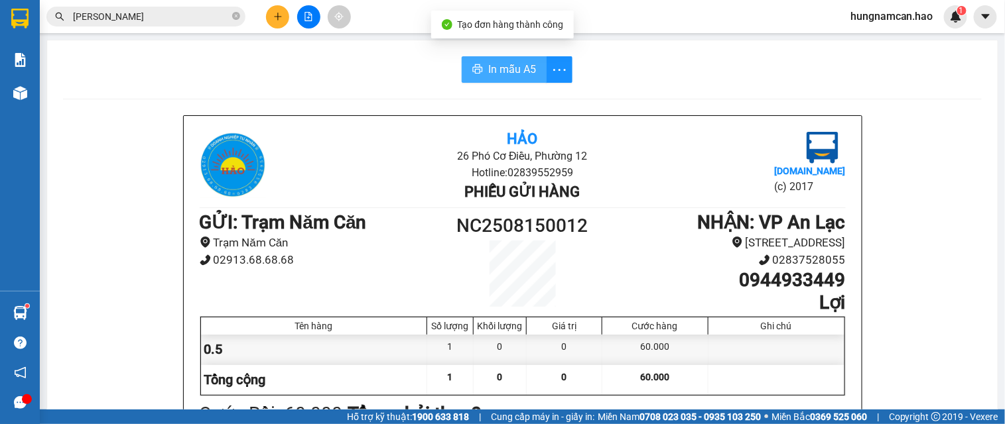
click at [513, 63] on span "In mẫu A5" at bounding box center [512, 69] width 48 height 17
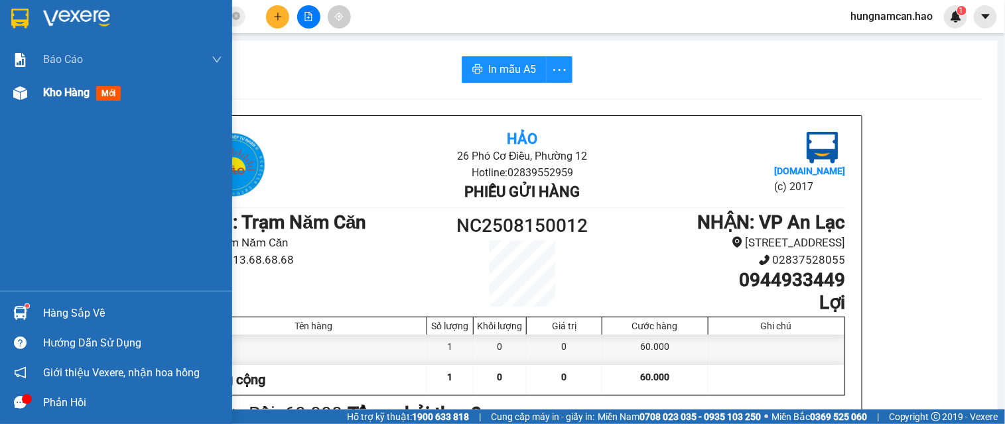
click at [44, 90] on span "Kho hàng" at bounding box center [66, 92] width 46 height 13
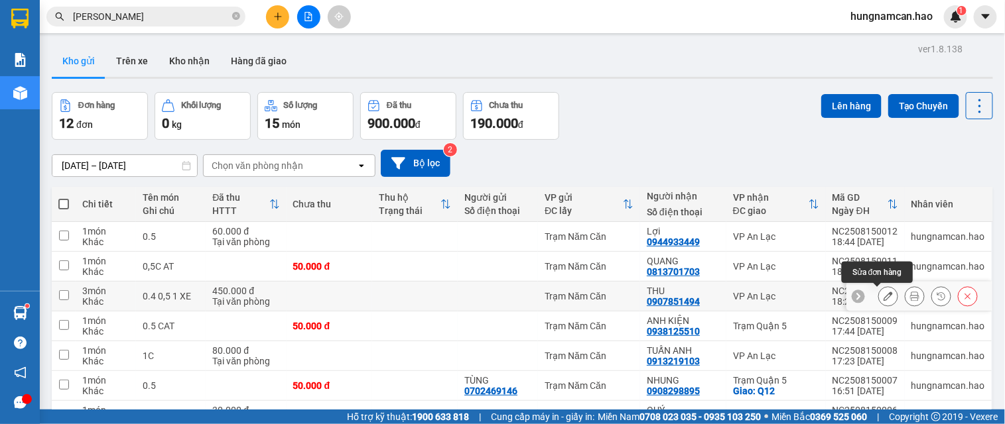
click at [910, 298] on icon at bounding box center [914, 296] width 9 height 9
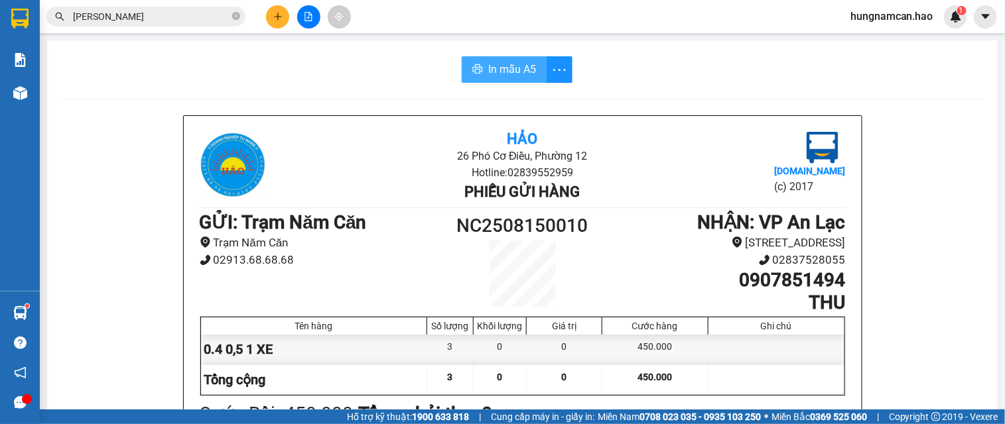
click at [493, 68] on span "In mẫu A5" at bounding box center [512, 69] width 48 height 17
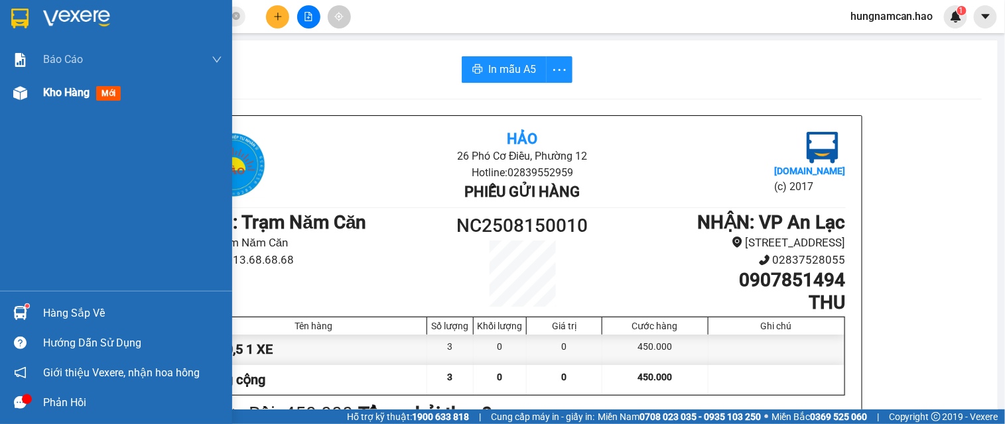
click at [36, 77] on div "Kho hàng mới" at bounding box center [116, 92] width 232 height 33
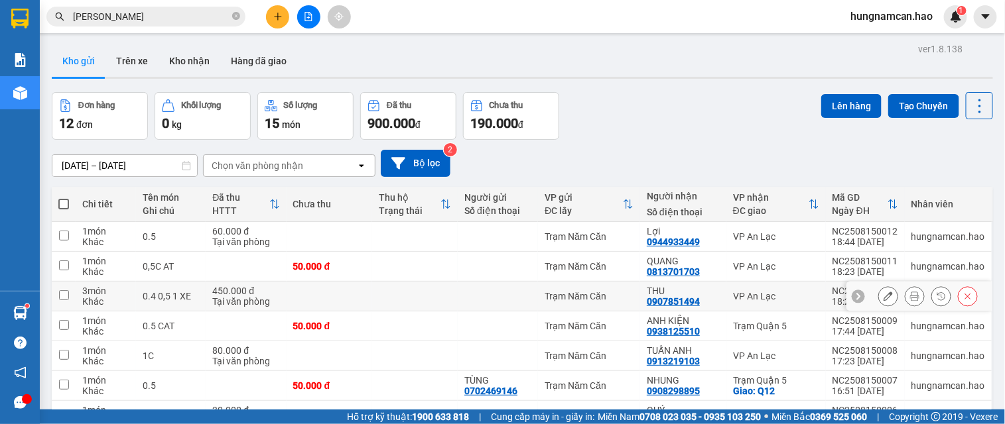
click at [879, 296] on button at bounding box center [888, 296] width 19 height 23
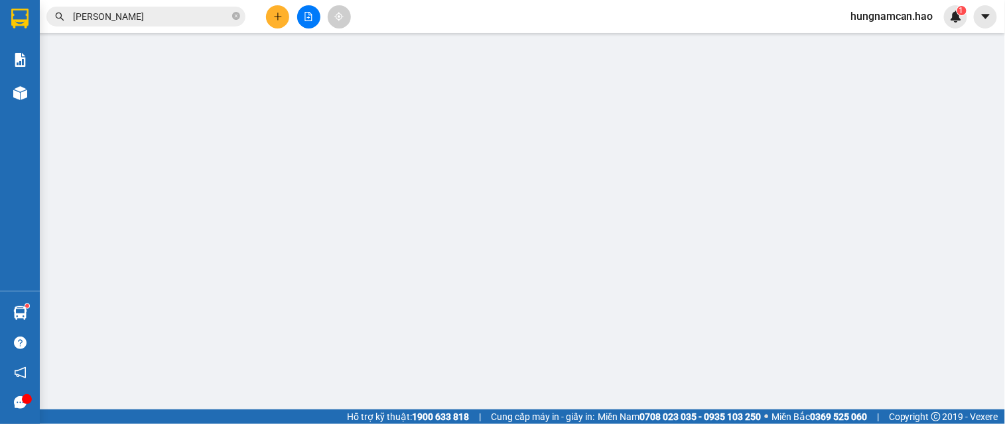
type input "0907851494"
type input "THU"
type input "450.000"
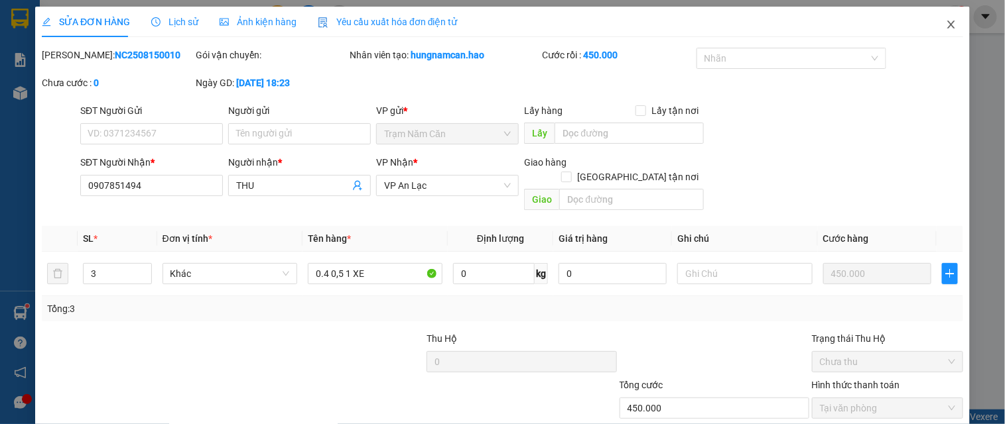
click at [946, 20] on icon "close" at bounding box center [951, 24] width 11 height 11
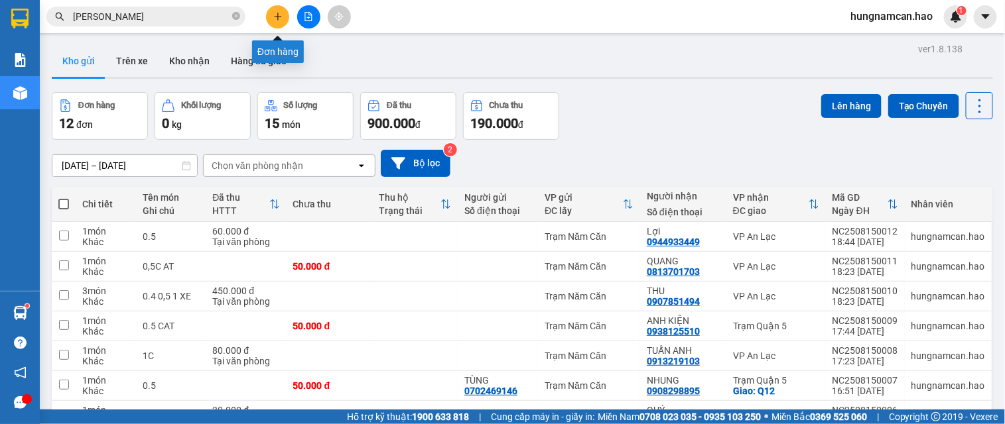
click at [279, 21] on icon "plus" at bounding box center [277, 16] width 9 height 9
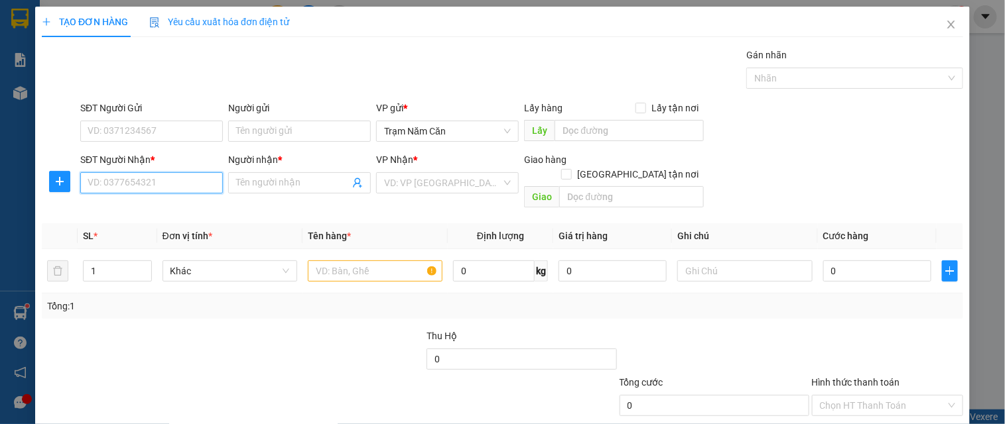
click at [179, 186] on input "SĐT Người Nhận *" at bounding box center [151, 182] width 143 height 21
type input "0"
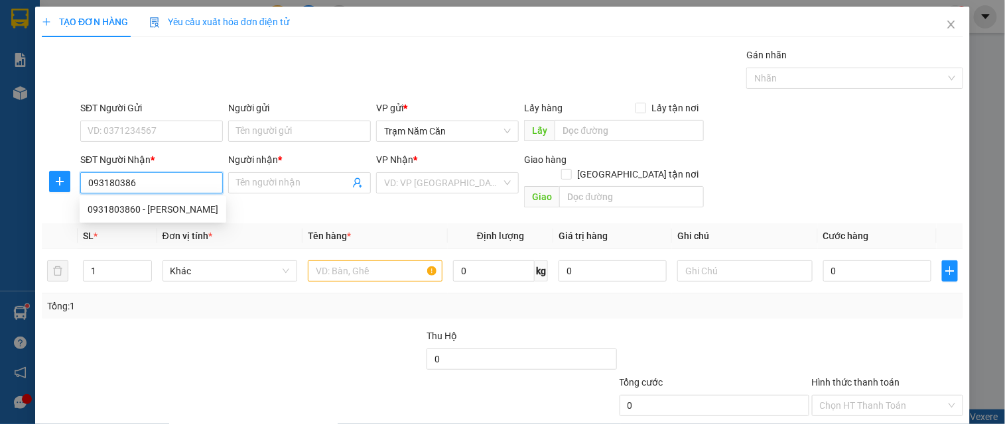
type input "0931803860"
click at [127, 211] on div "0931803860 - [PERSON_NAME]" at bounding box center [153, 209] width 131 height 15
type input "HẢI DUNG"
type input "40.000"
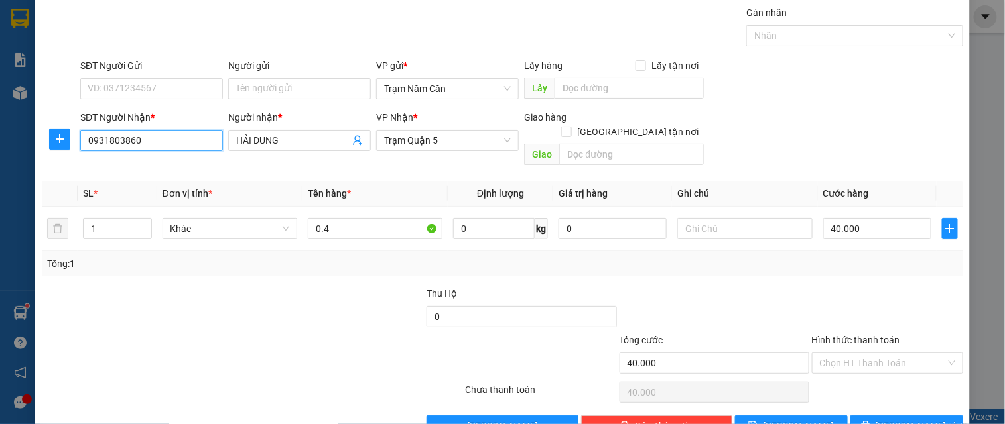
scroll to position [66, 0]
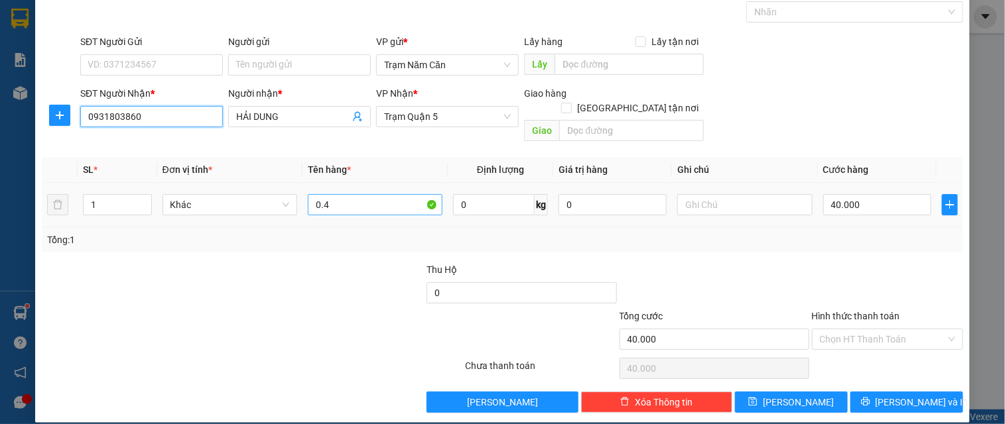
type input "0931803860"
click at [342, 194] on input "0.4" at bounding box center [375, 204] width 135 height 21
drag, startPoint x: 342, startPoint y: 191, endPoint x: 182, endPoint y: 172, distance: 160.9
click at [182, 183] on tr "1 Khác 0.4 0 kg 0 40.000" at bounding box center [502, 205] width 921 height 44
type input "0.5 CAT"
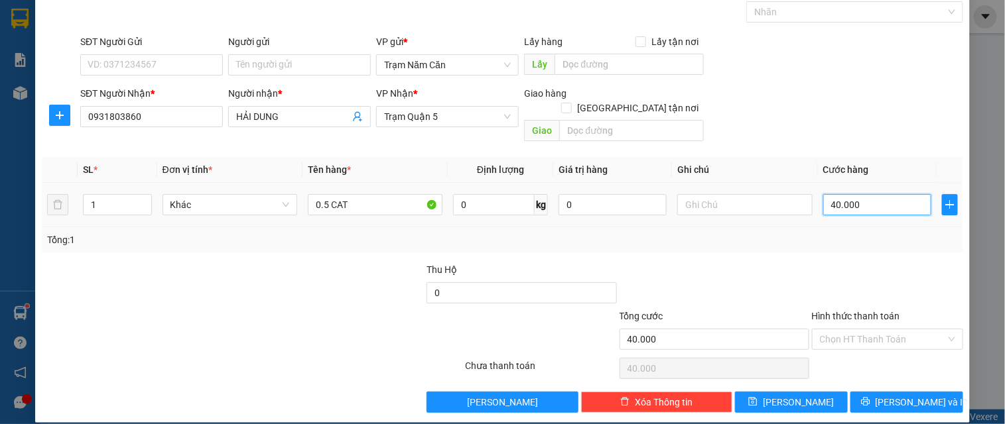
click at [857, 194] on input "40.000" at bounding box center [877, 204] width 108 height 21
type input "0"
type input "005"
type input "5"
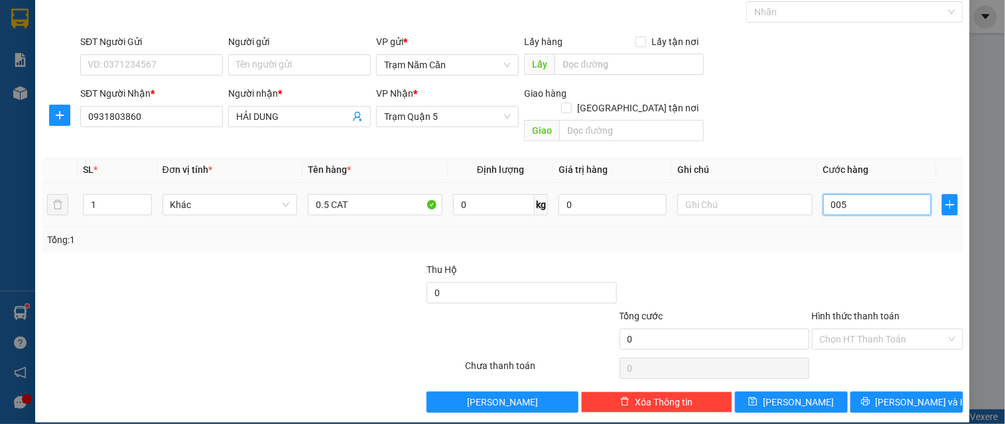
type input "5"
type input "0.050"
type input "50"
type input "0.050"
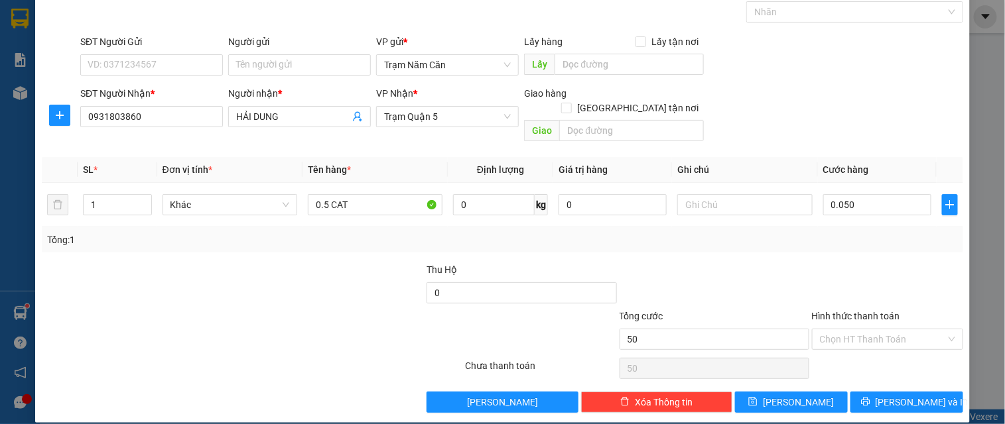
type input "50.000"
click at [849, 233] on div "Tổng: 1" at bounding box center [502, 240] width 910 height 15
click at [862, 392] on button "[PERSON_NAME] và In" at bounding box center [906, 402] width 113 height 21
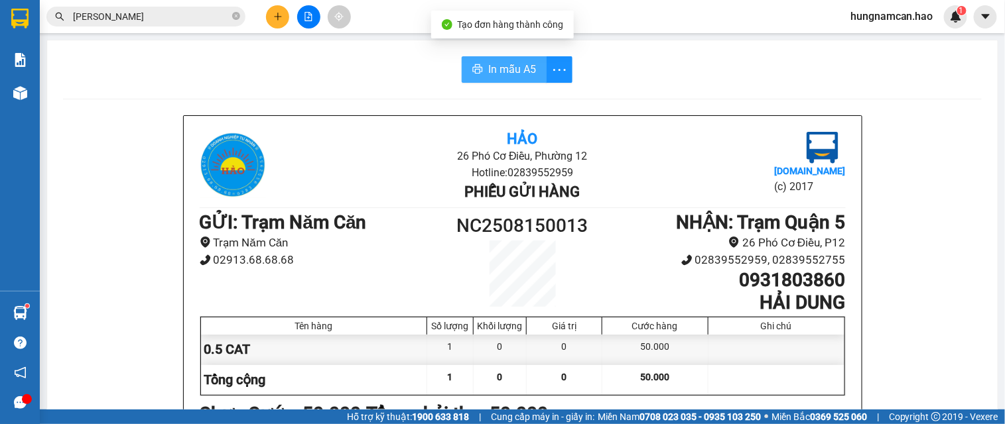
click at [511, 58] on button "In mẫu A5" at bounding box center [504, 69] width 85 height 27
click at [469, 62] on button "In mẫu A5" at bounding box center [504, 69] width 85 height 27
click at [286, 23] on button at bounding box center [277, 16] width 23 height 23
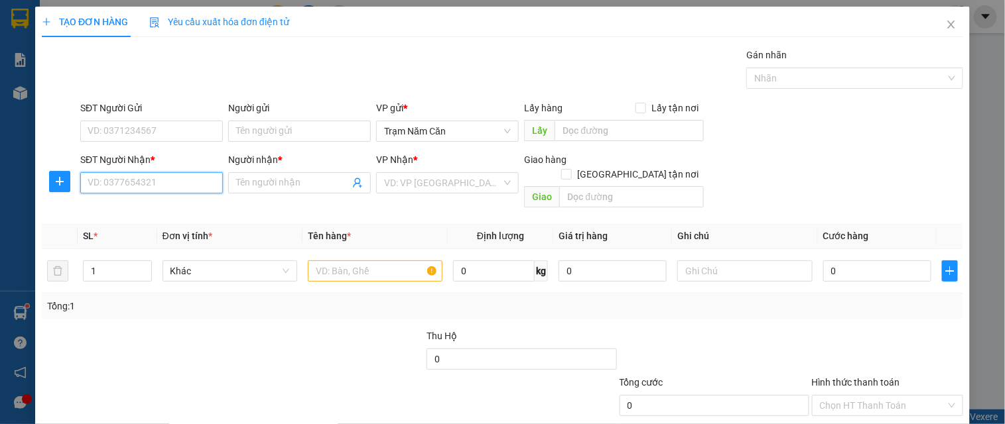
click at [142, 186] on input "SĐT Người Nhận *" at bounding box center [151, 182] width 143 height 21
click at [160, 213] on div "0948409404 - khải" at bounding box center [150, 209] width 125 height 15
type input "0948409404"
type input "khải"
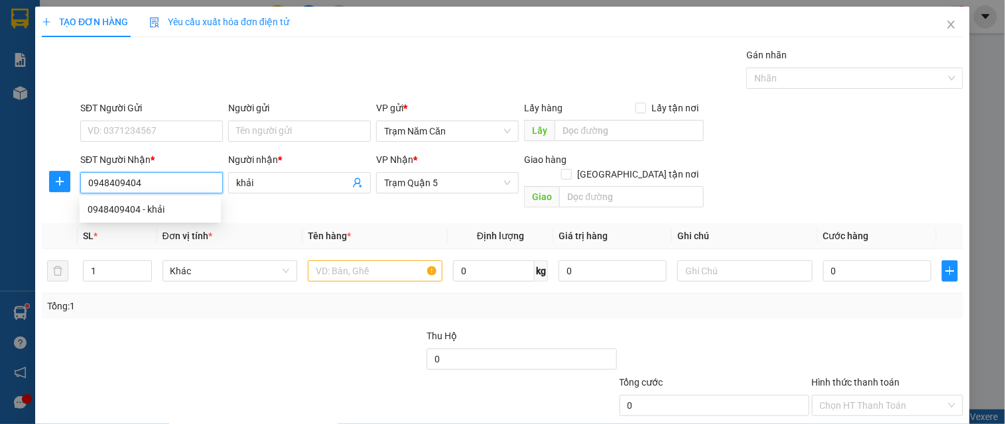
type input "60.000"
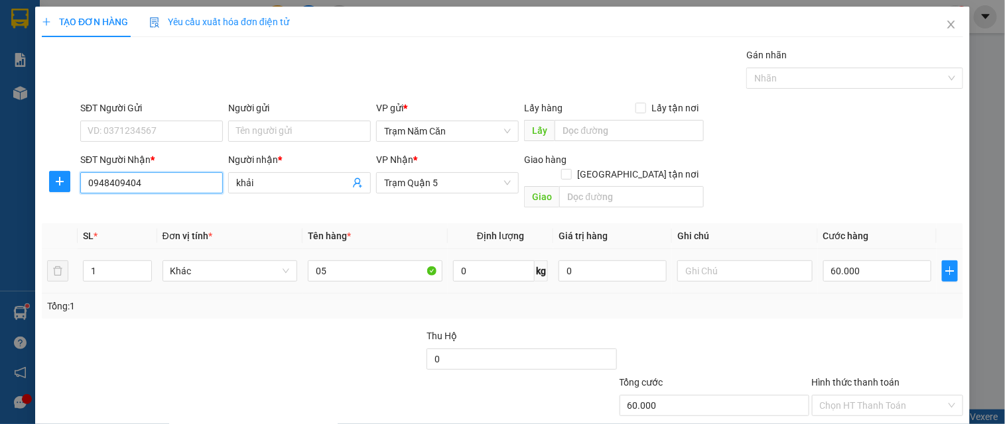
scroll to position [66, 0]
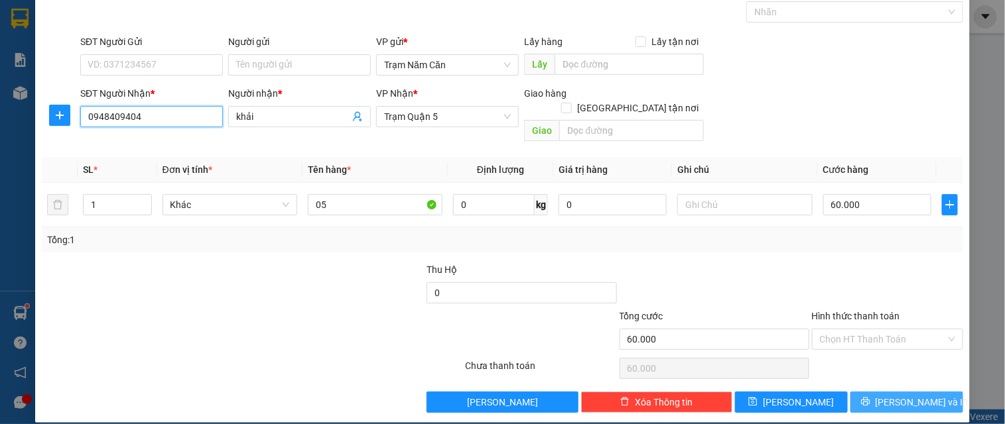
type input "0948409404"
click at [894, 395] on span "[PERSON_NAME] và In" at bounding box center [921, 402] width 93 height 15
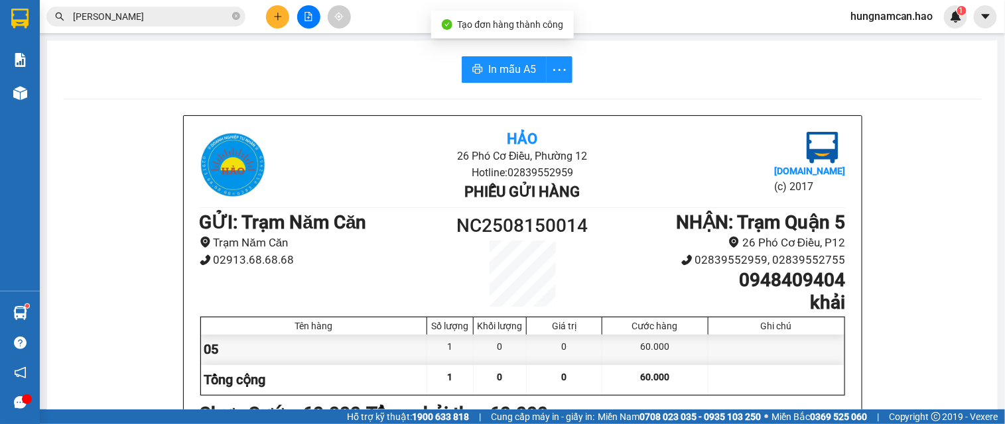
drag, startPoint x: 463, startPoint y: 33, endPoint x: 479, endPoint y: 43, distance: 18.8
click at [464, 33] on div "Tạo đơn hàng thành công" at bounding box center [502, 25] width 143 height 28
drag, startPoint x: 484, startPoint y: 55, endPoint x: 488, endPoint y: 70, distance: 15.8
click at [488, 70] on span "In mẫu A5" at bounding box center [512, 69] width 48 height 17
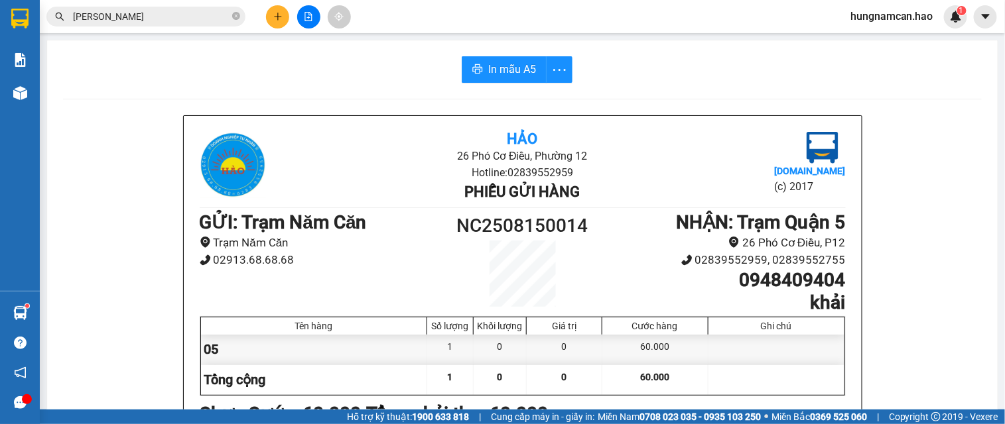
click at [281, 21] on icon "plus" at bounding box center [277, 16] width 9 height 9
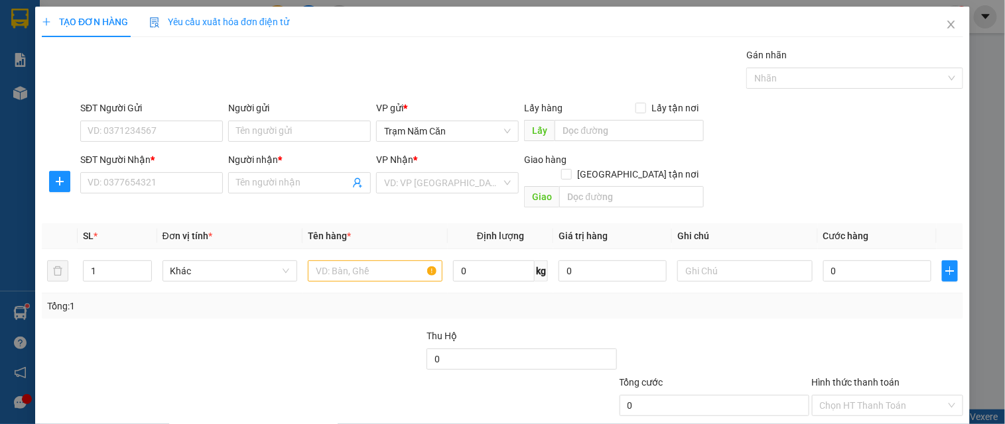
click at [190, 202] on div "Transit Pickup Surcharge Ids Transit Deliver Surcharge Ids Transit Deliver Surc…" at bounding box center [502, 264] width 921 height 432
click at [196, 180] on input "SĐT Người Nhận *" at bounding box center [151, 182] width 143 height 21
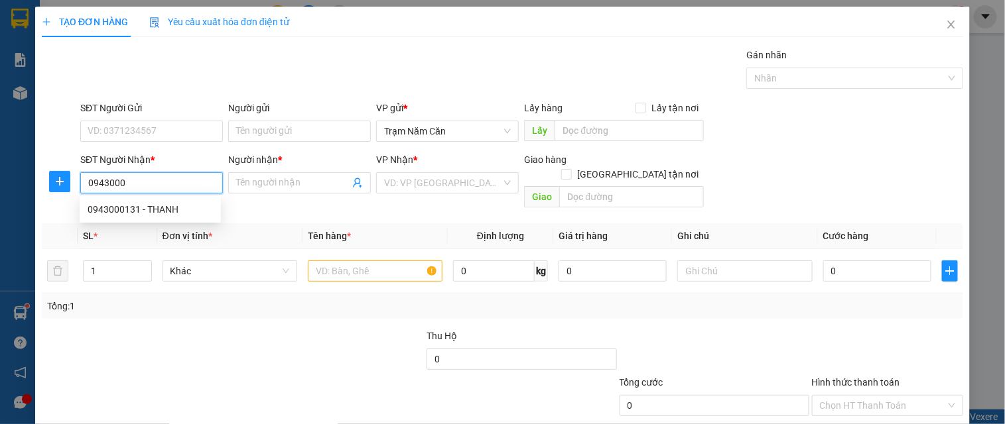
click at [155, 202] on div "0943000131 - THANH" at bounding box center [150, 209] width 125 height 15
type input "0943000131"
type input "THANH"
checkbox input "true"
type input "TAN BINH"
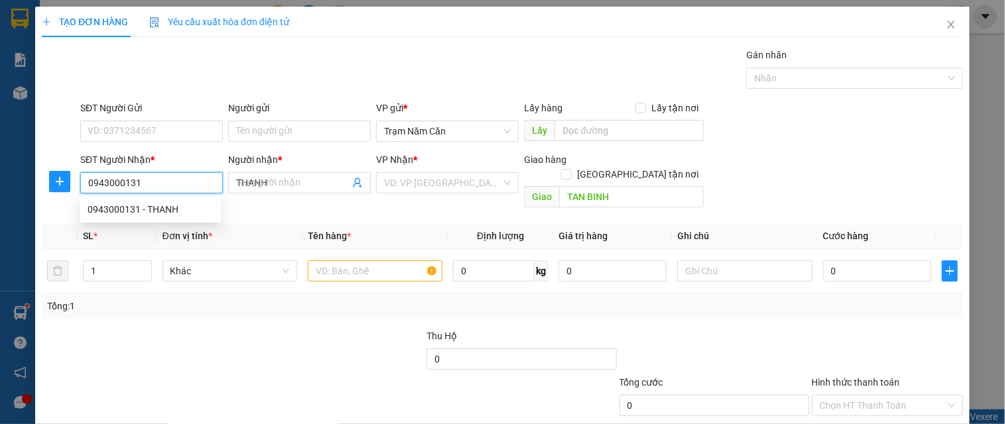
type input "60.000"
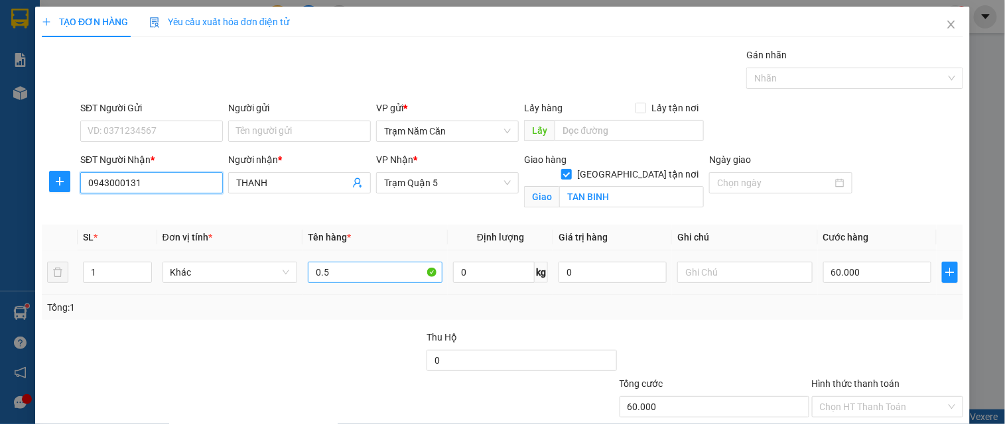
type input "0943000131"
drag, startPoint x: 350, startPoint y: 268, endPoint x: 269, endPoint y: 269, distance: 81.6
click at [269, 269] on tr "1 Khác 0.5 0 kg 0 60.000" at bounding box center [502, 273] width 921 height 44
type input "1C"
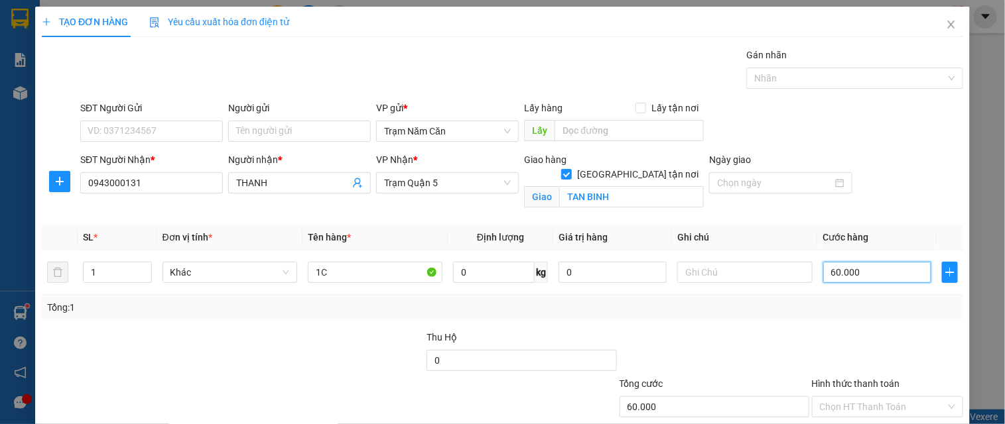
type input "0"
type input "001"
type input "1"
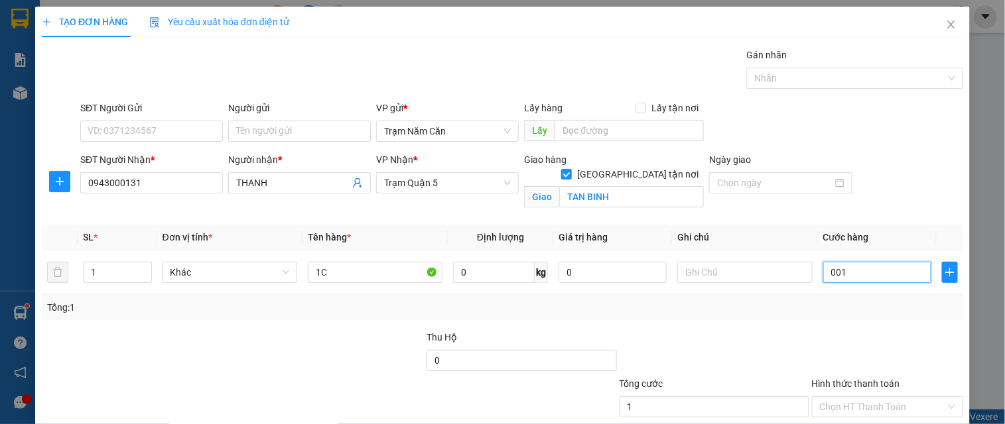
type input "0.010"
type input "10"
type input "00.100"
type input "100"
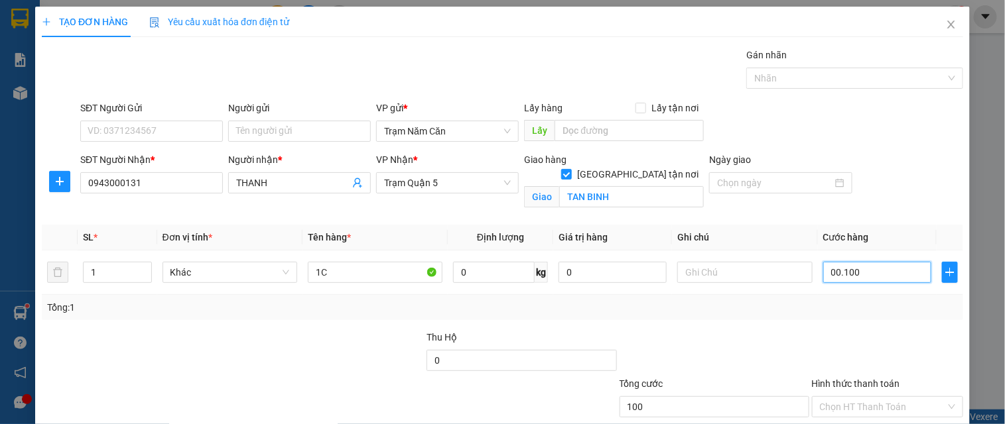
type input "100"
type input "00.100"
click at [913, 342] on div at bounding box center [887, 353] width 154 height 46
type input "100.000"
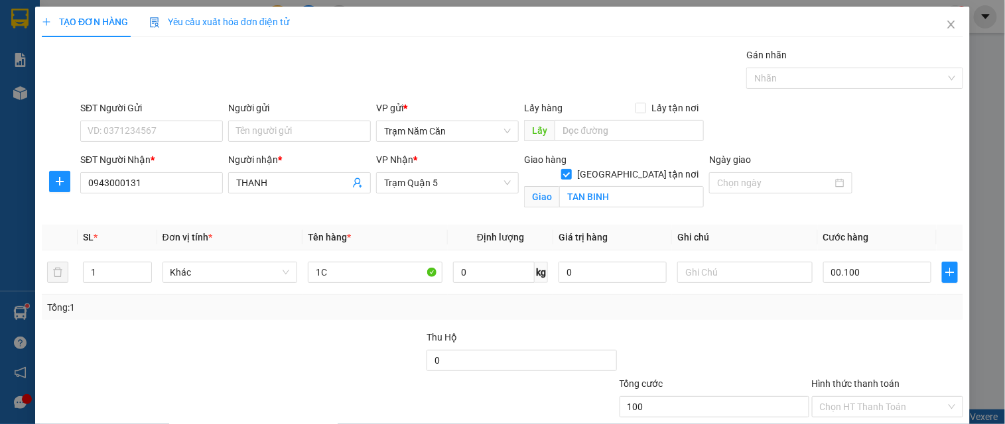
type input "100.000"
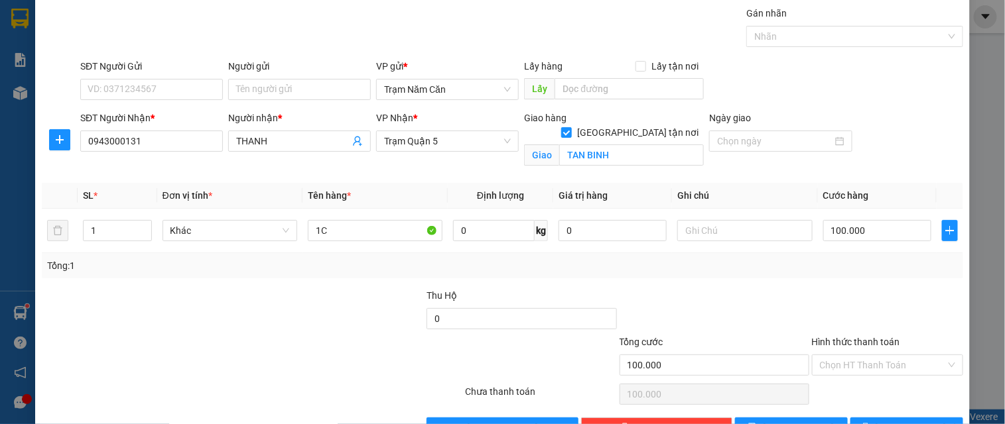
scroll to position [82, 0]
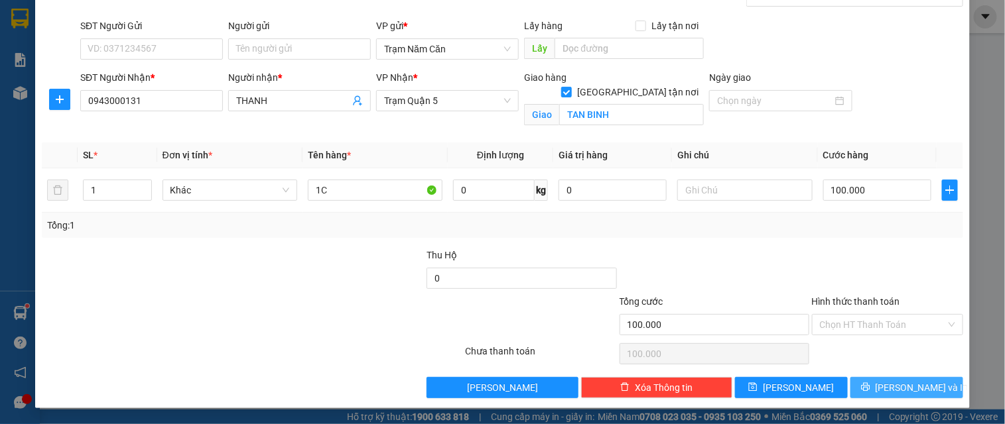
drag, startPoint x: 899, startPoint y: 385, endPoint x: 887, endPoint y: 388, distance: 12.2
click at [899, 385] on span "[PERSON_NAME] và In" at bounding box center [921, 388] width 93 height 15
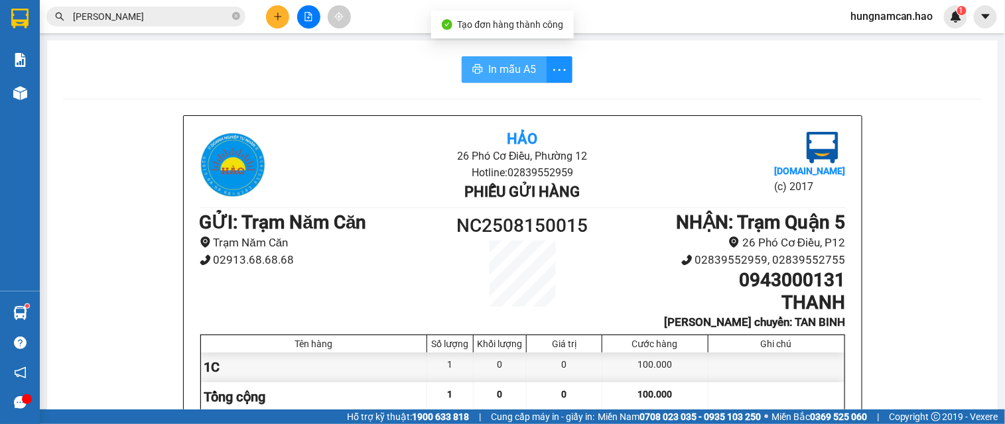
click at [469, 62] on button "In mẫu A5" at bounding box center [504, 69] width 85 height 27
click at [500, 82] on button "In mẫu A5" at bounding box center [504, 69] width 85 height 27
drag, startPoint x: 532, startPoint y: 41, endPoint x: 515, endPoint y: 32, distance: 19.6
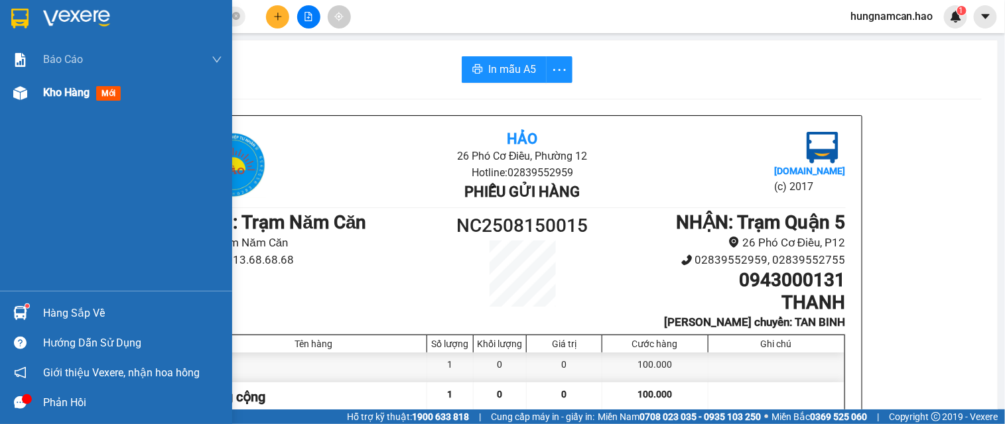
click at [19, 94] on img at bounding box center [20, 93] width 14 height 14
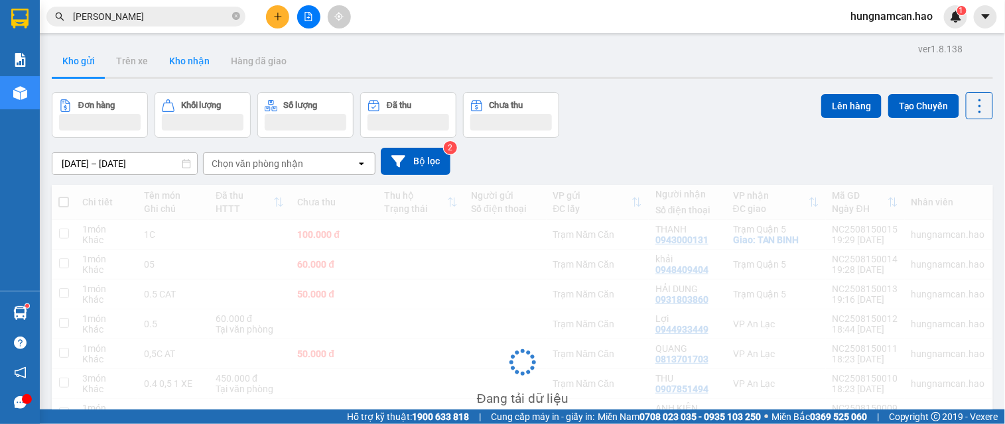
click at [190, 62] on button "Kho nhận" at bounding box center [189, 61] width 62 height 32
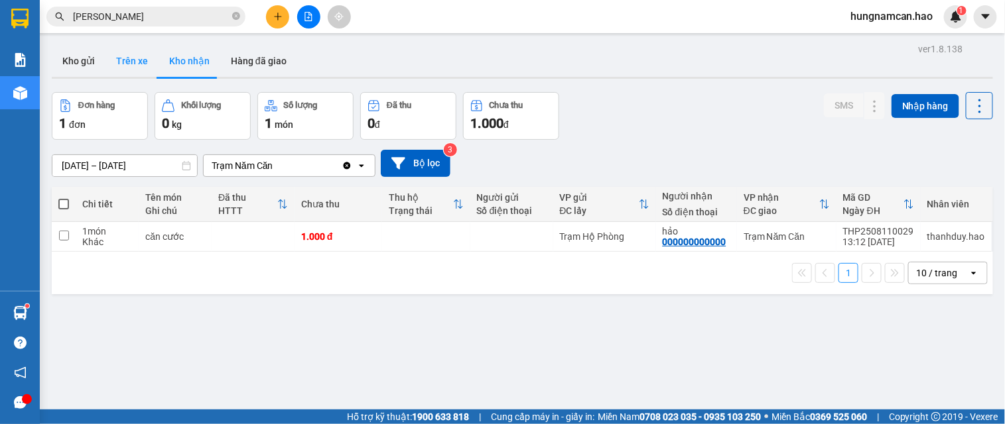
click at [143, 74] on button "Trên xe" at bounding box center [131, 61] width 53 height 32
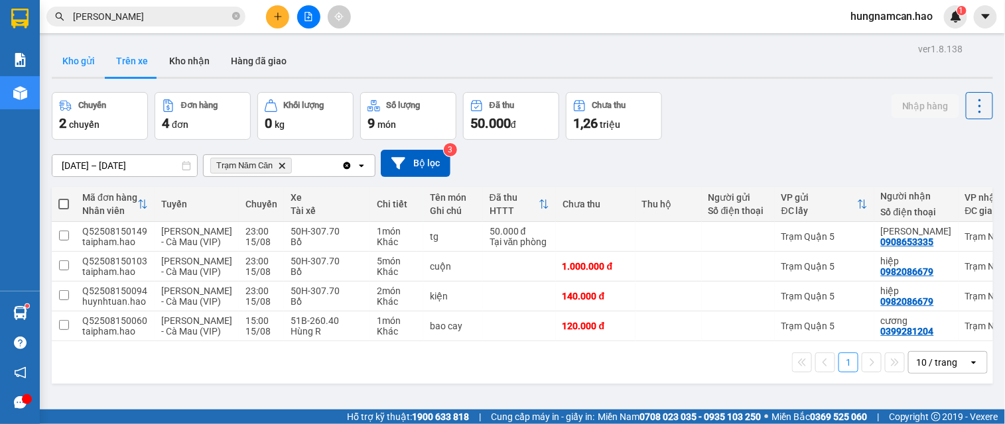
click at [90, 55] on button "Kho gửi" at bounding box center [79, 61] width 54 height 32
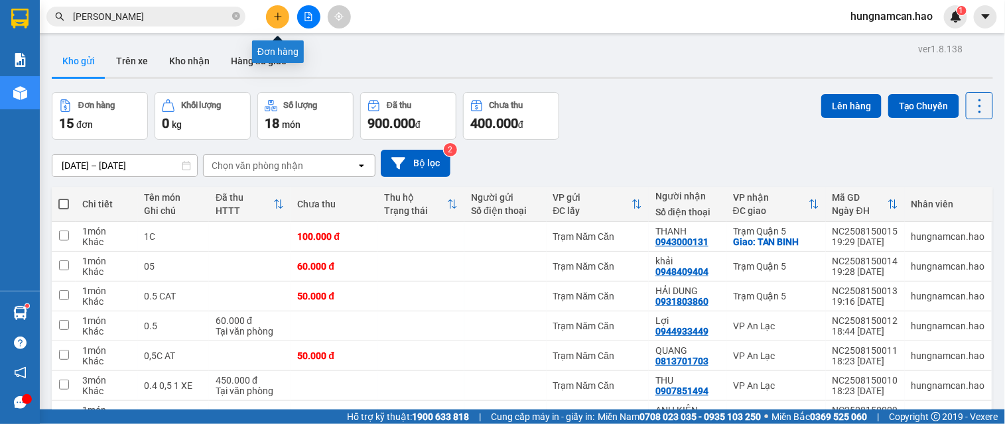
click at [281, 23] on button at bounding box center [277, 16] width 23 height 23
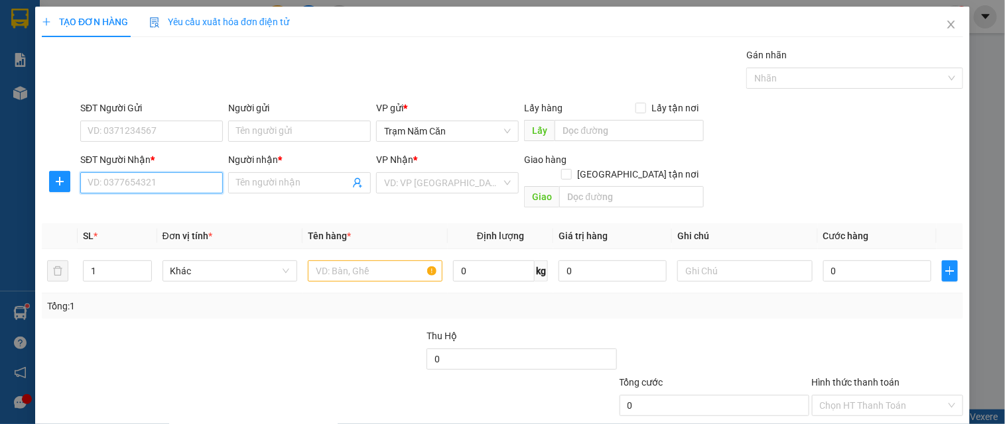
click at [147, 181] on input "SĐT Người Nhận *" at bounding box center [151, 182] width 143 height 21
type input "0932383869"
click at [176, 202] on div "0932383869 - MAI" at bounding box center [150, 209] width 125 height 15
type input "MAI"
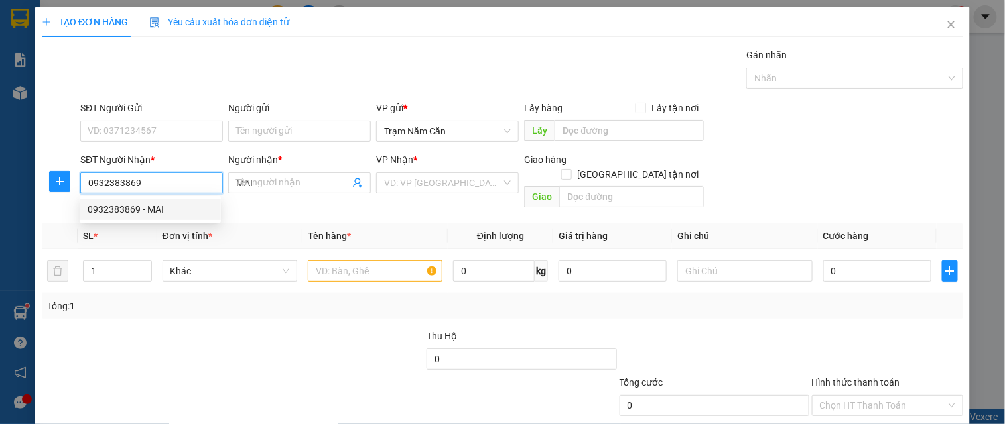
type input "100.000"
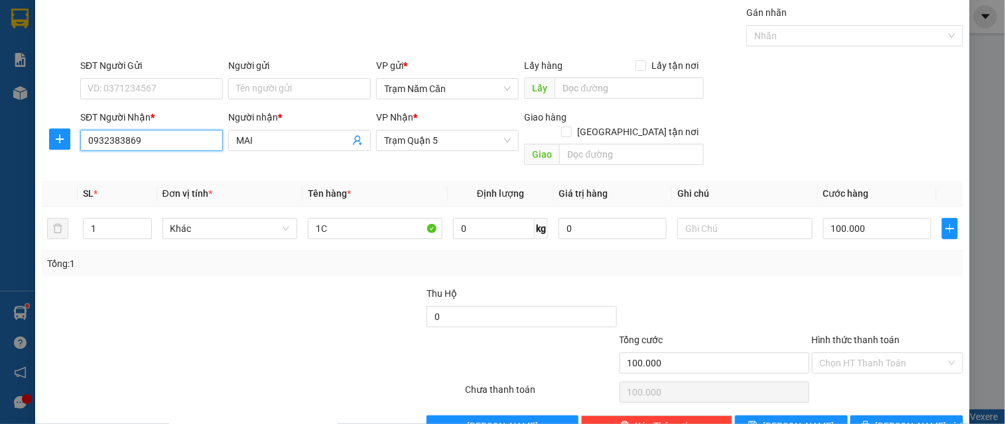
scroll to position [66, 0]
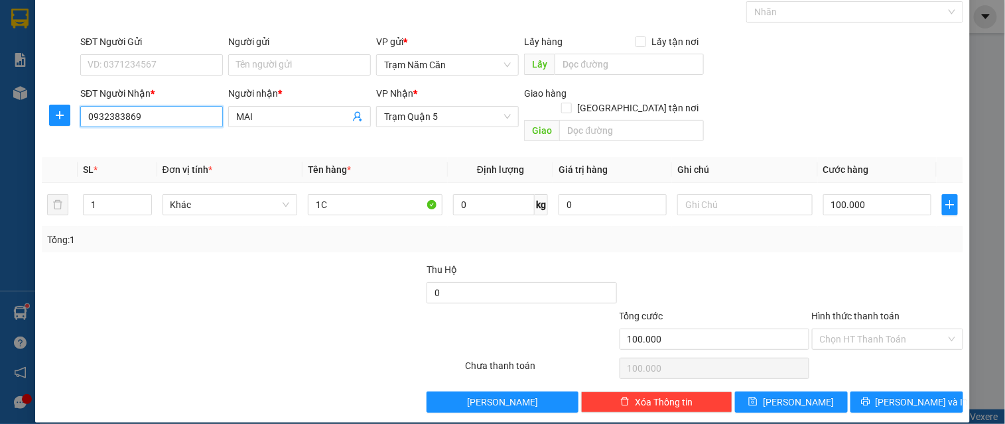
type input "0932383869"
click at [854, 338] on div "Hình thức thanh toán Chọn HT Thanh Toán" at bounding box center [887, 332] width 151 height 46
click at [858, 330] on input "Hình thức thanh toán" at bounding box center [883, 340] width 126 height 20
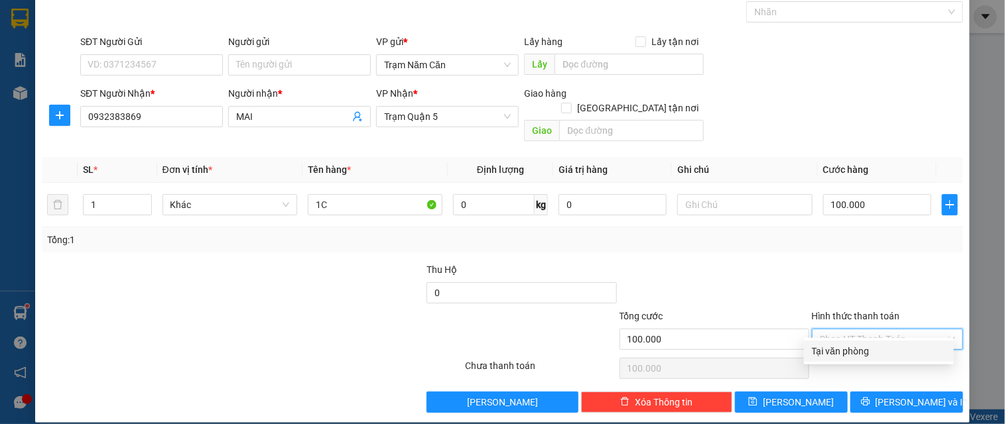
click at [855, 340] on div "Transit Pickup Surcharge Ids Transit Deliver Surcharge Ids Transit Deliver Surc…" at bounding box center [502, 197] width 921 height 432
click at [858, 332] on input "Hình thức thanh toán" at bounding box center [883, 340] width 126 height 20
click at [858, 344] on div "Tại văn phòng" at bounding box center [879, 351] width 134 height 15
type input "0"
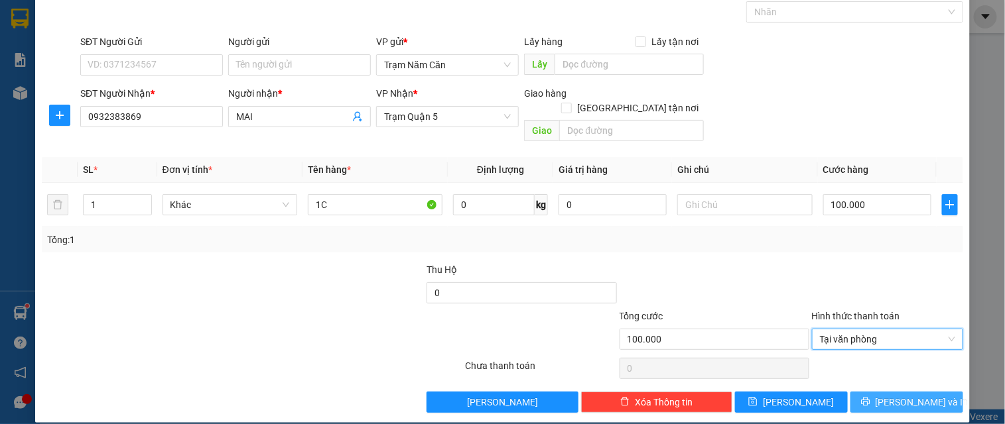
click at [857, 392] on button "[PERSON_NAME] và In" at bounding box center [906, 402] width 113 height 21
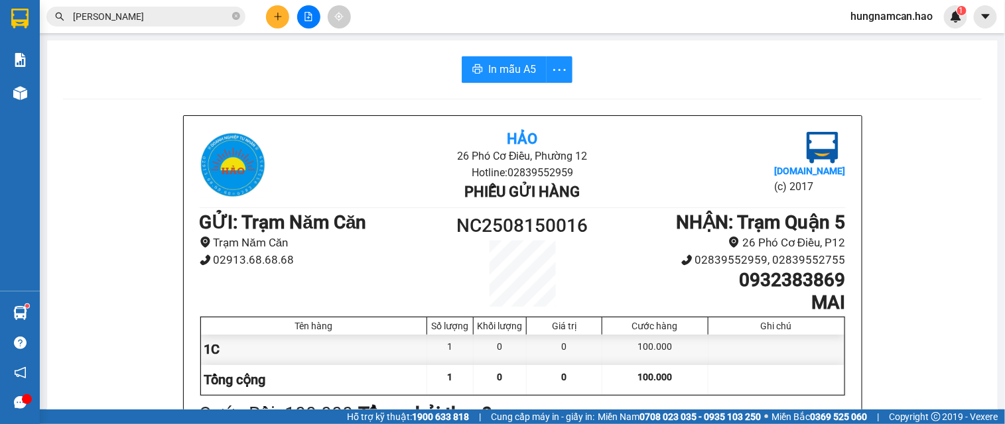
click at [519, 56] on button "In mẫu A5" at bounding box center [504, 69] width 85 height 27
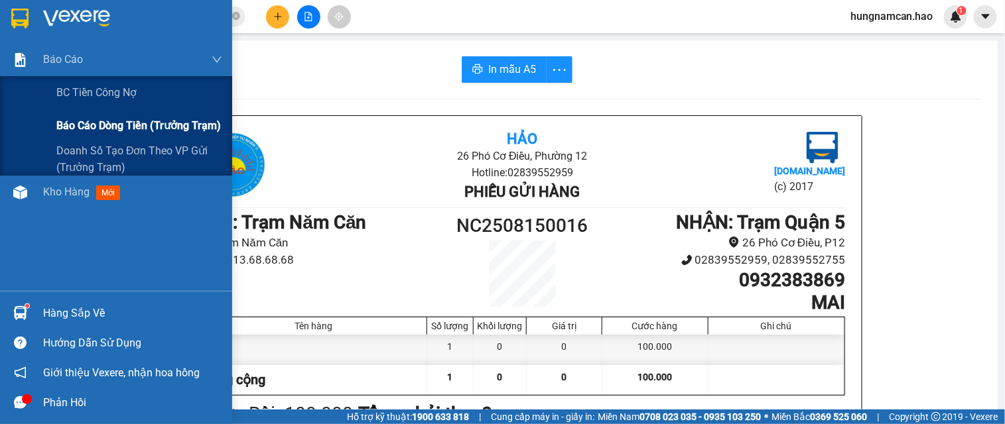
click at [65, 121] on span "Báo cáo dòng tiền (trưởng trạm)" at bounding box center [138, 125] width 164 height 17
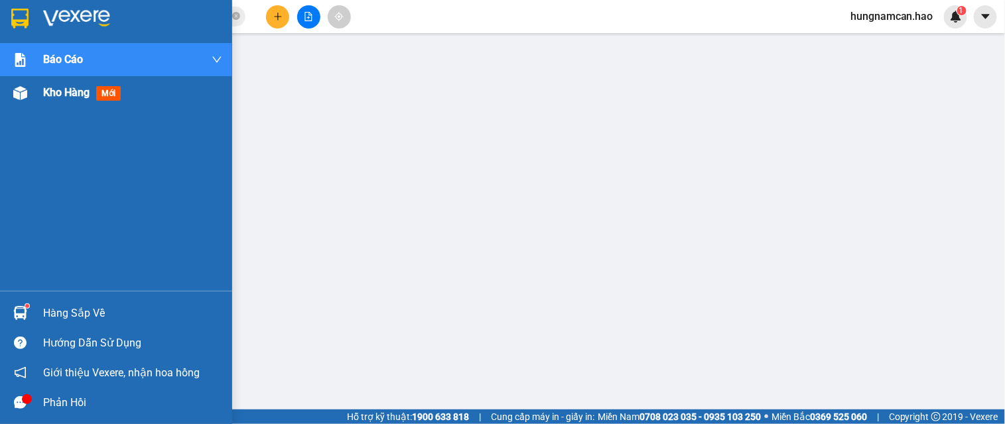
click at [29, 99] on div at bounding box center [20, 93] width 23 height 23
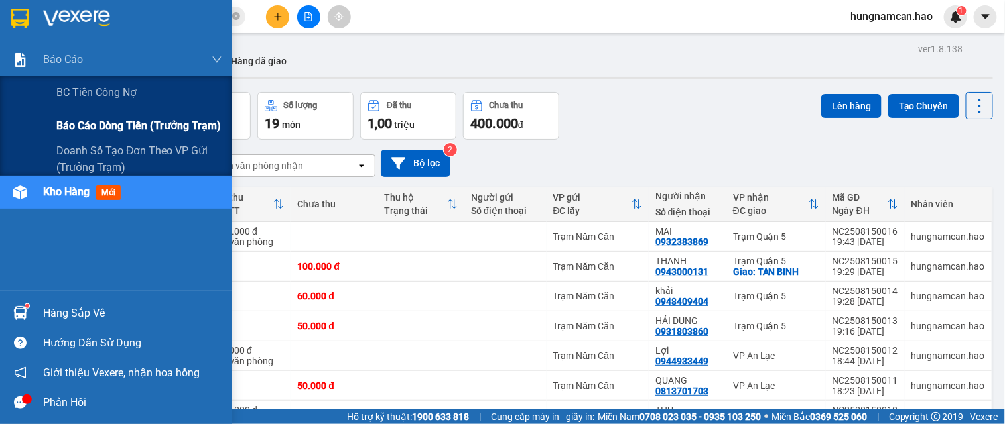
click at [71, 117] on span "Báo cáo dòng tiền (trưởng trạm)" at bounding box center [138, 125] width 164 height 17
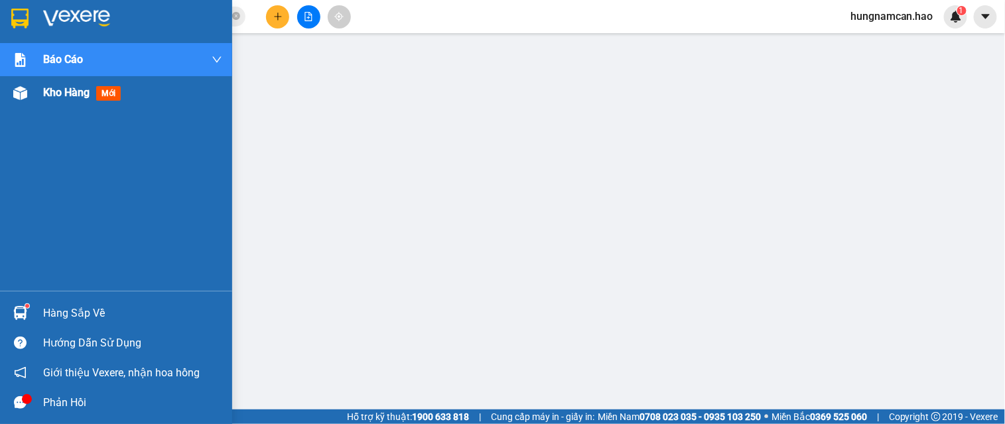
click at [19, 86] on img at bounding box center [20, 93] width 14 height 14
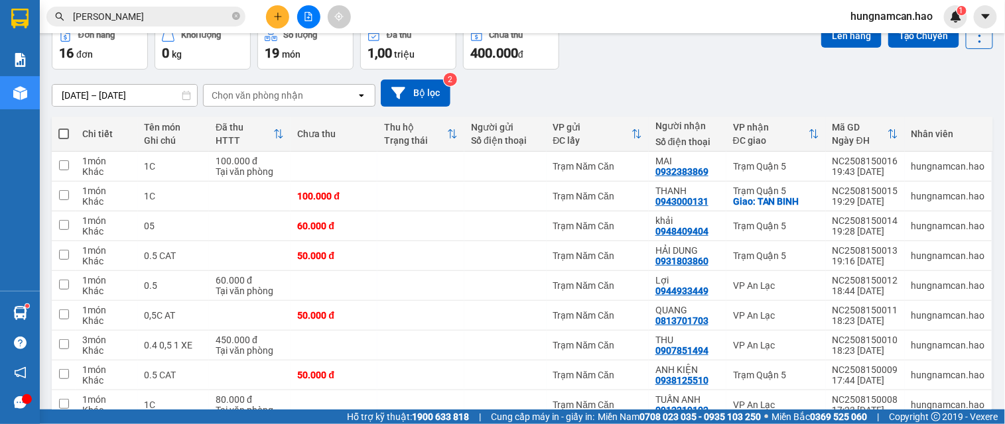
scroll to position [166, 0]
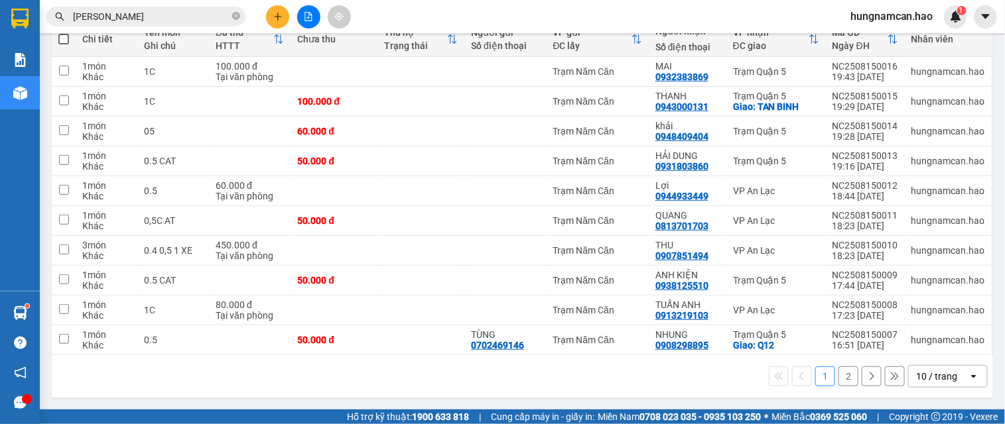
click at [968, 380] on icon "open" at bounding box center [973, 376] width 11 height 11
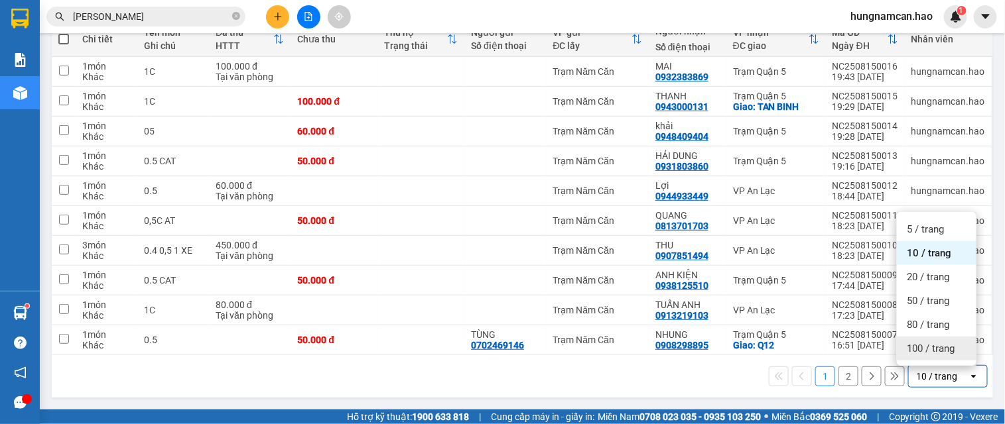
click at [944, 339] on div "100 / trang" at bounding box center [937, 349] width 80 height 24
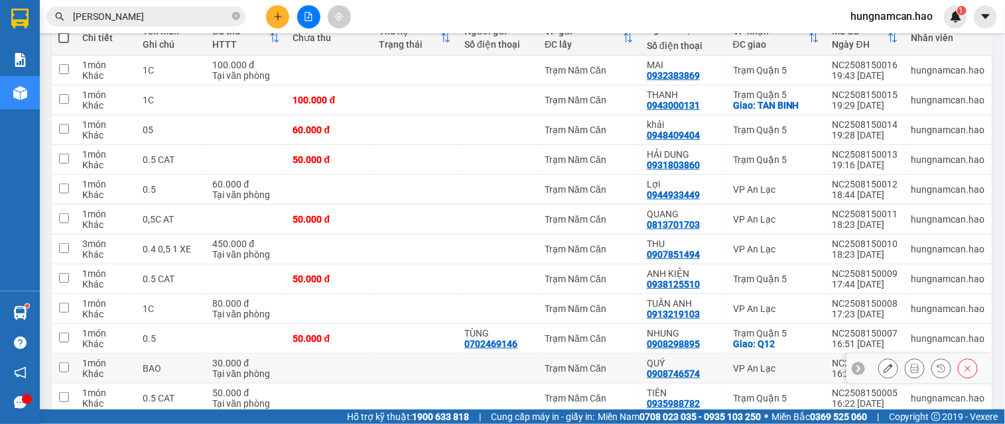
scroll to position [19, 0]
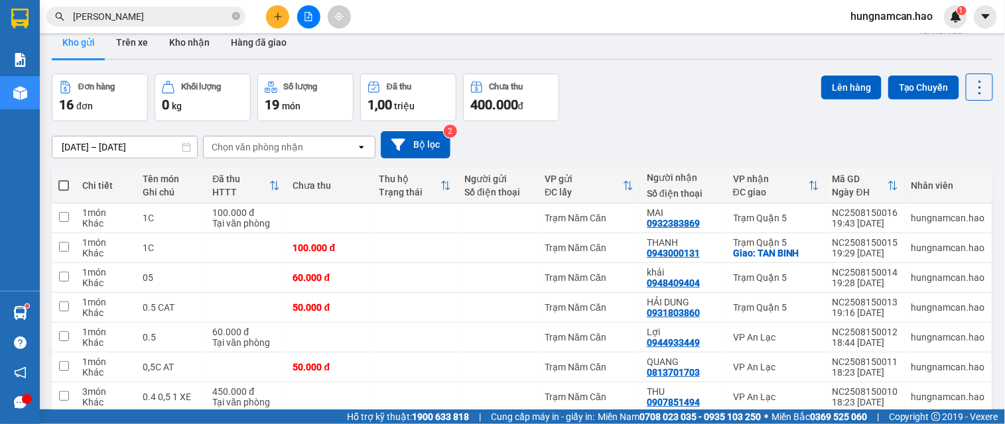
click at [64, 182] on span at bounding box center [63, 185] width 11 height 11
click at [64, 179] on input "checkbox" at bounding box center [64, 179] width 0 height 0
checkbox input "true"
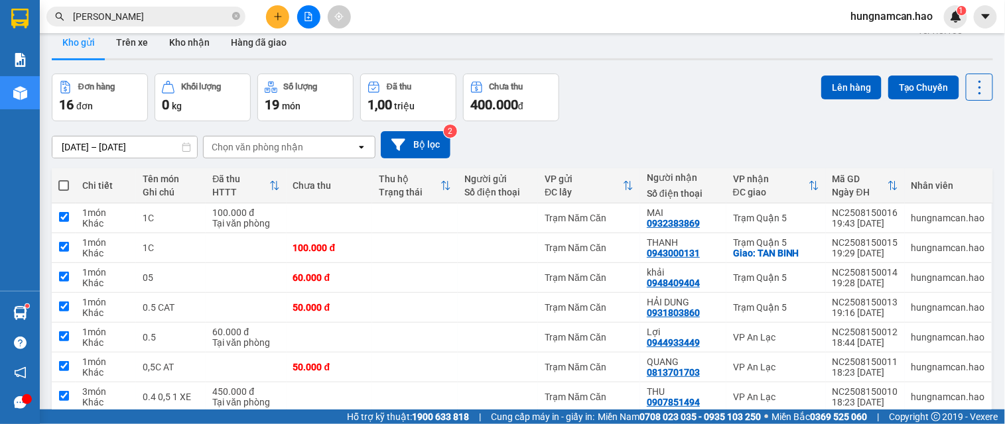
checkbox input "true"
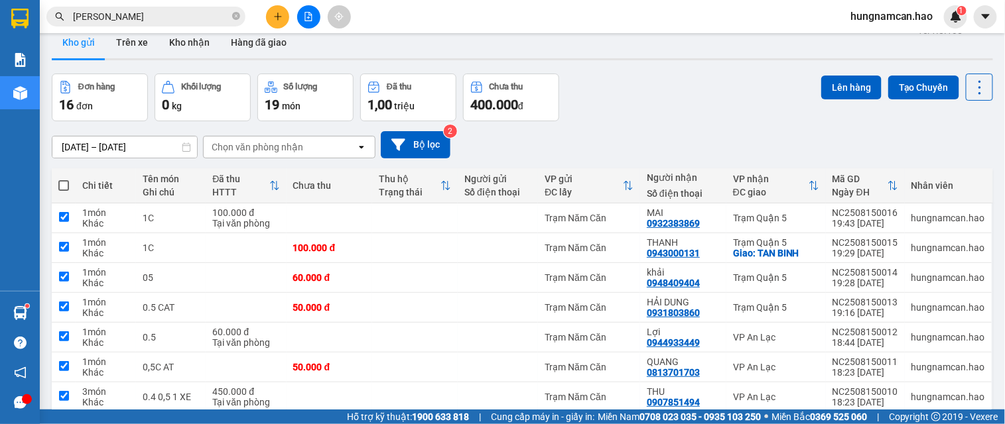
checkbox input "true"
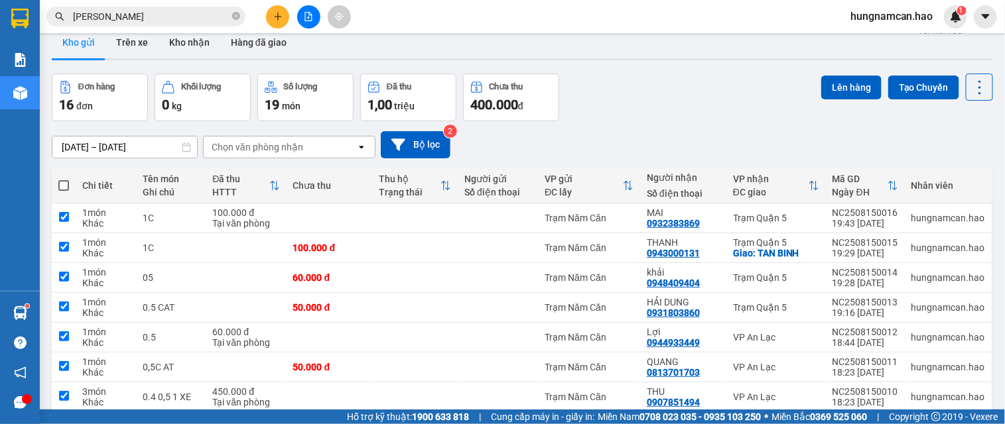
checkbox input "true"
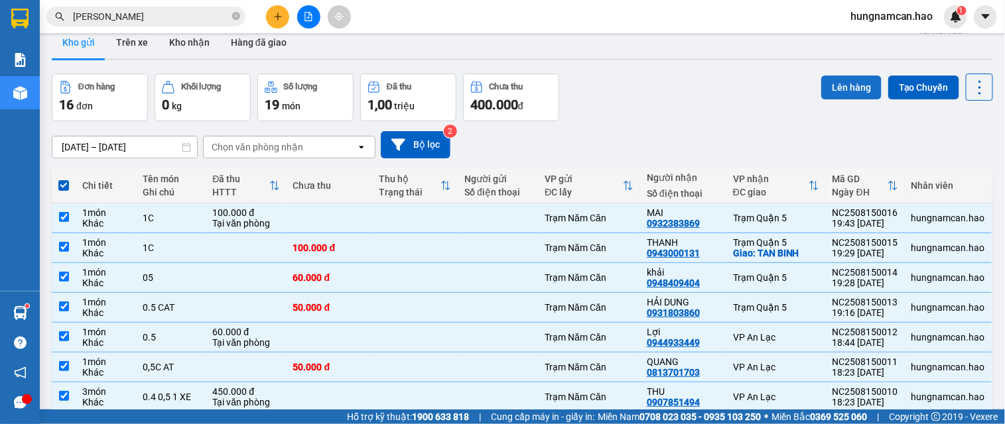
click at [864, 82] on button "Lên hàng" at bounding box center [851, 88] width 60 height 24
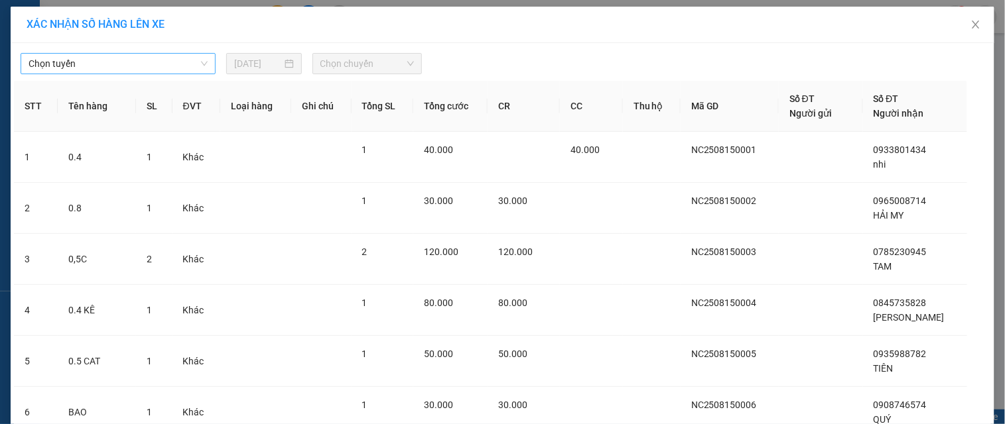
click at [141, 68] on span "Chọn tuyến" at bounding box center [118, 64] width 179 height 20
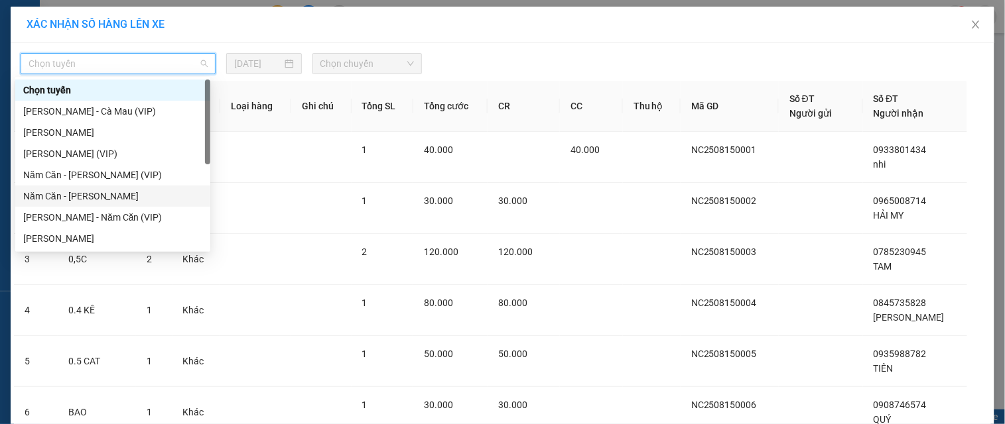
click at [103, 199] on div "Năm Căn - [PERSON_NAME]" at bounding box center [112, 196] width 179 height 15
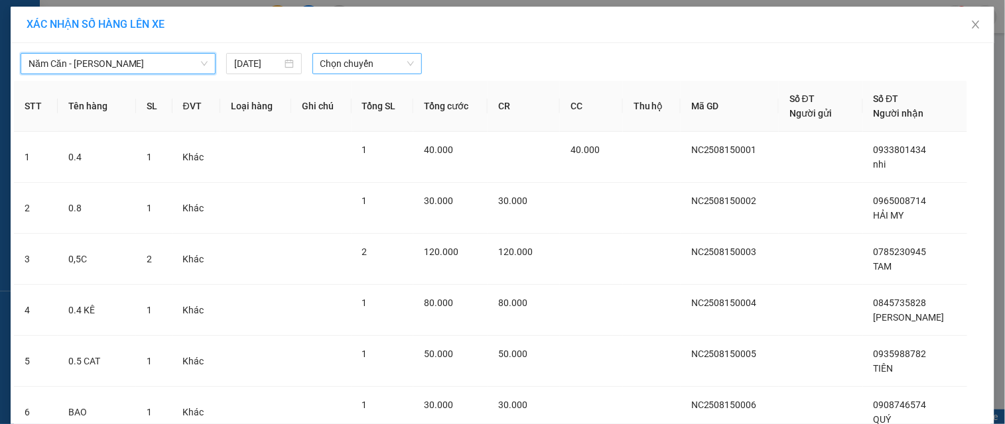
click at [393, 73] on span "Chọn chuyến" at bounding box center [367, 64] width 94 height 20
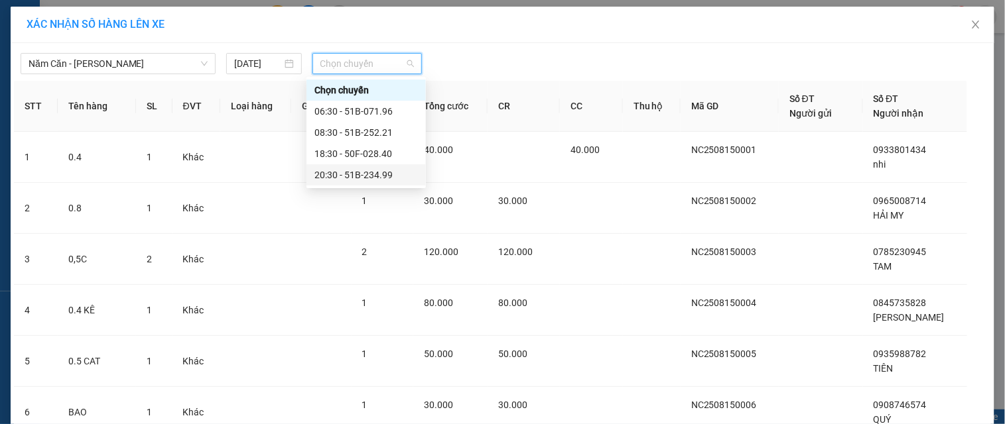
click at [370, 177] on div "20:30 - 51B-234.99" at bounding box center [365, 175] width 103 height 15
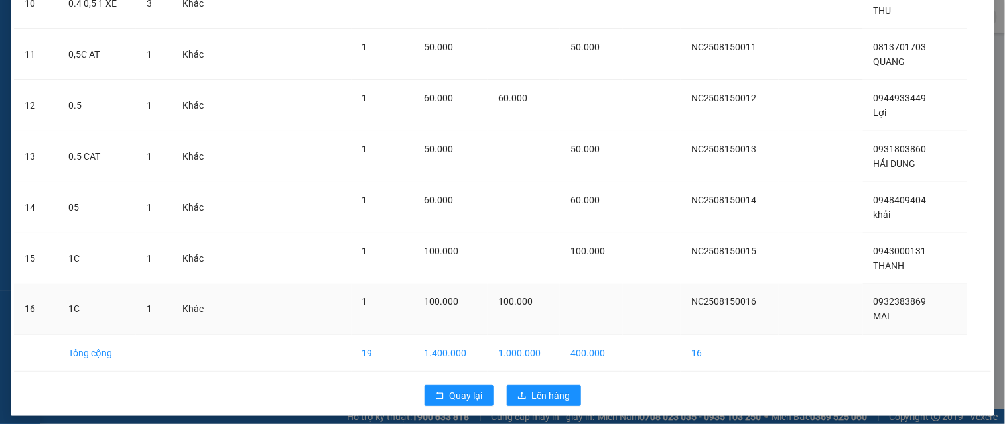
scroll to position [630, 0]
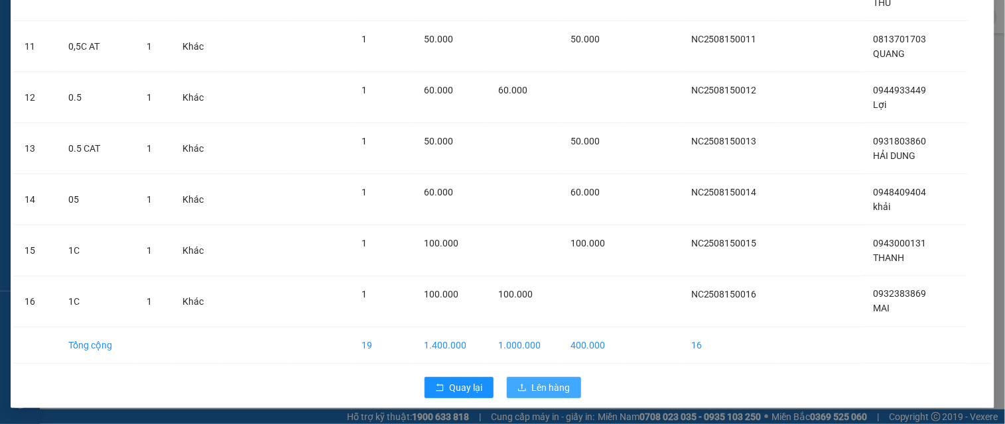
click at [521, 389] on icon "upload" at bounding box center [521, 387] width 9 height 9
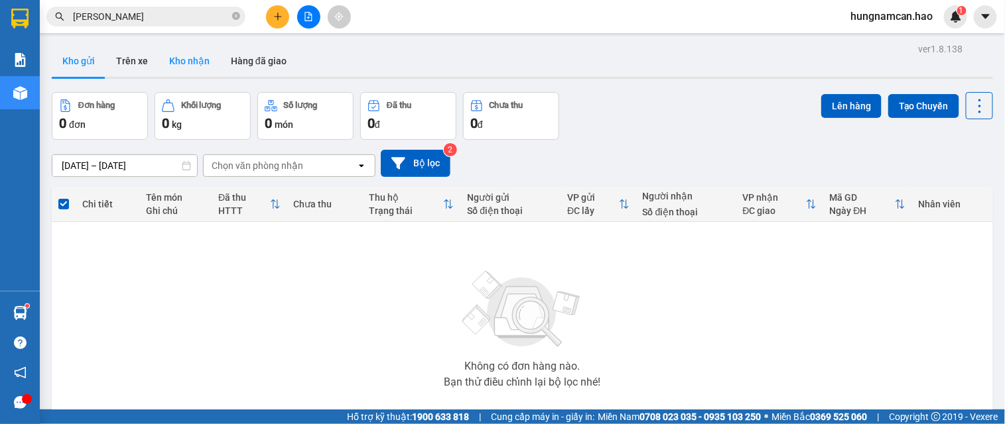
click at [187, 61] on button "Kho nhận" at bounding box center [189, 61] width 62 height 32
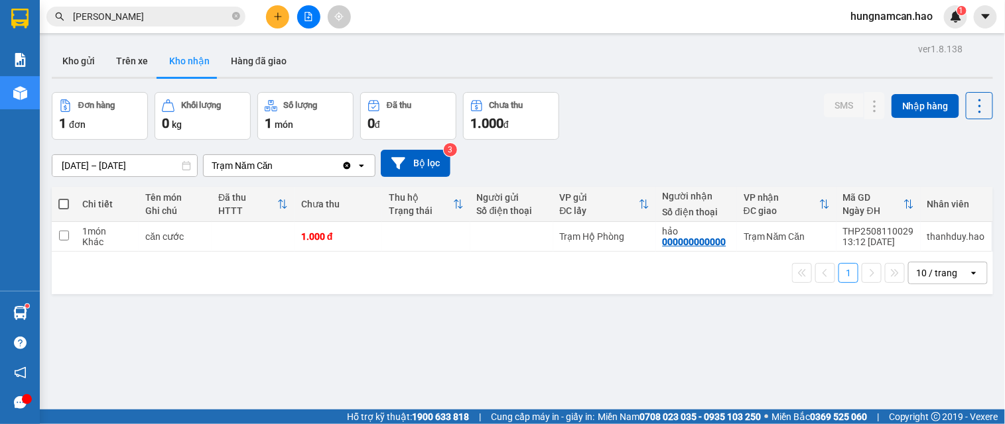
click at [345, 168] on icon "Clear value" at bounding box center [346, 165] width 7 height 7
click at [121, 66] on button "Trên xe" at bounding box center [131, 61] width 53 height 32
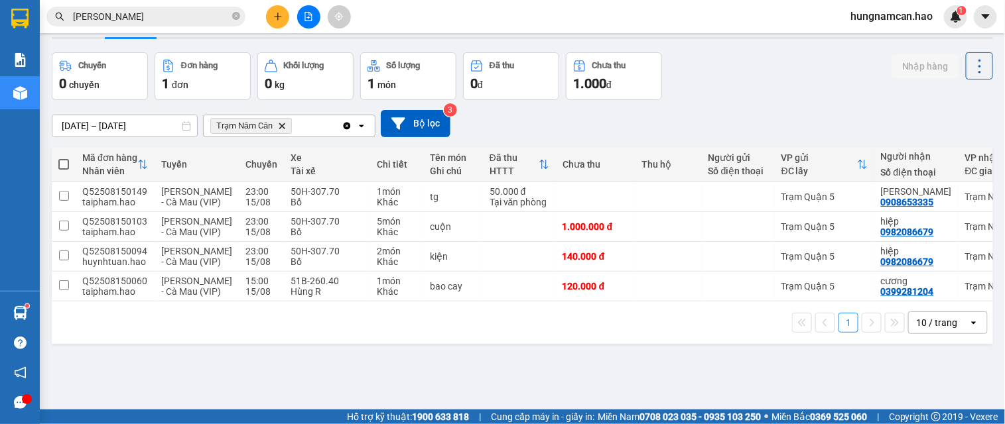
scroll to position [61, 0]
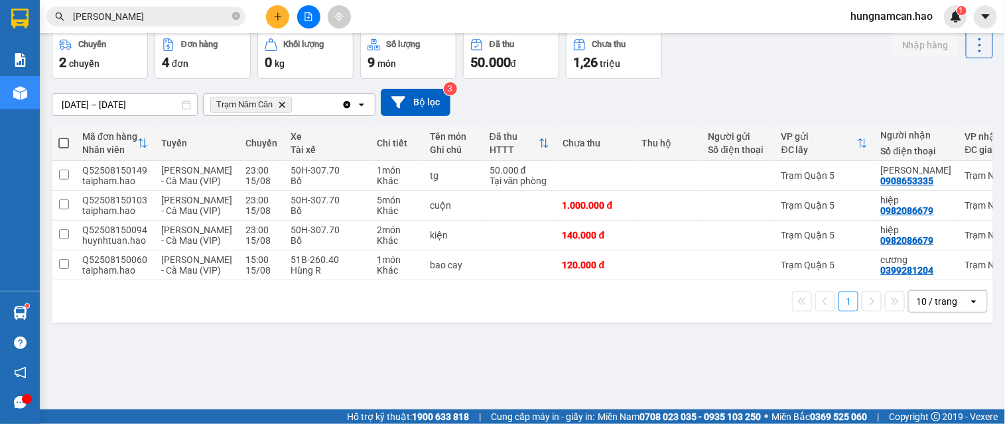
drag, startPoint x: 588, startPoint y: 15, endPoint x: 566, endPoint y: 15, distance: 21.9
click at [588, 15] on div "Kết quả tìm kiếm ( 0 ) Bộ lọc Thuộc VP này Ngày tạo đơn gần nhất No Data BÁ COÓ…" at bounding box center [502, 16] width 1005 height 33
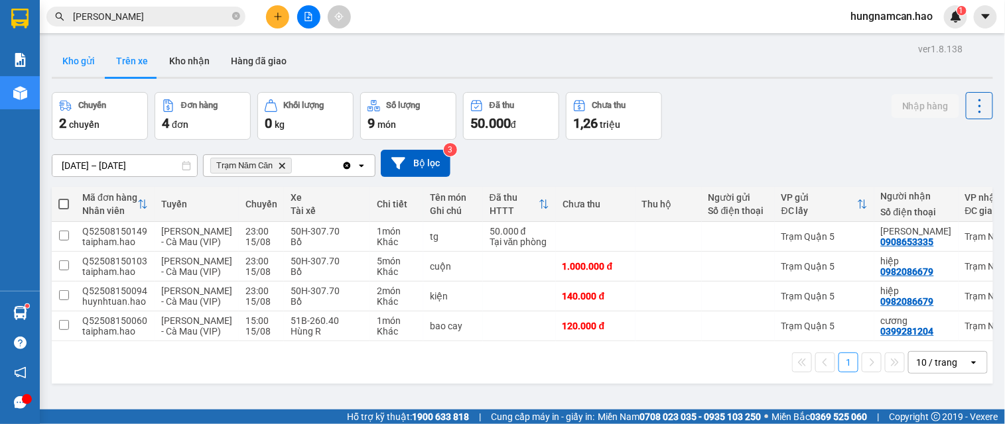
click at [74, 73] on button "Kho gửi" at bounding box center [79, 61] width 54 height 32
